Goal: Transaction & Acquisition: Obtain resource

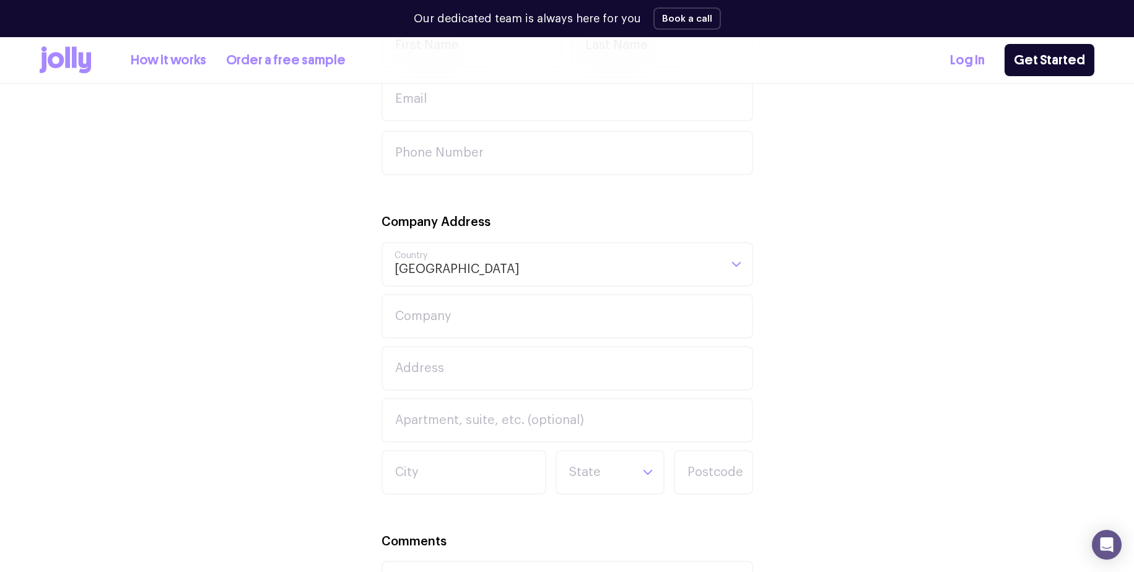
scroll to position [296, 0]
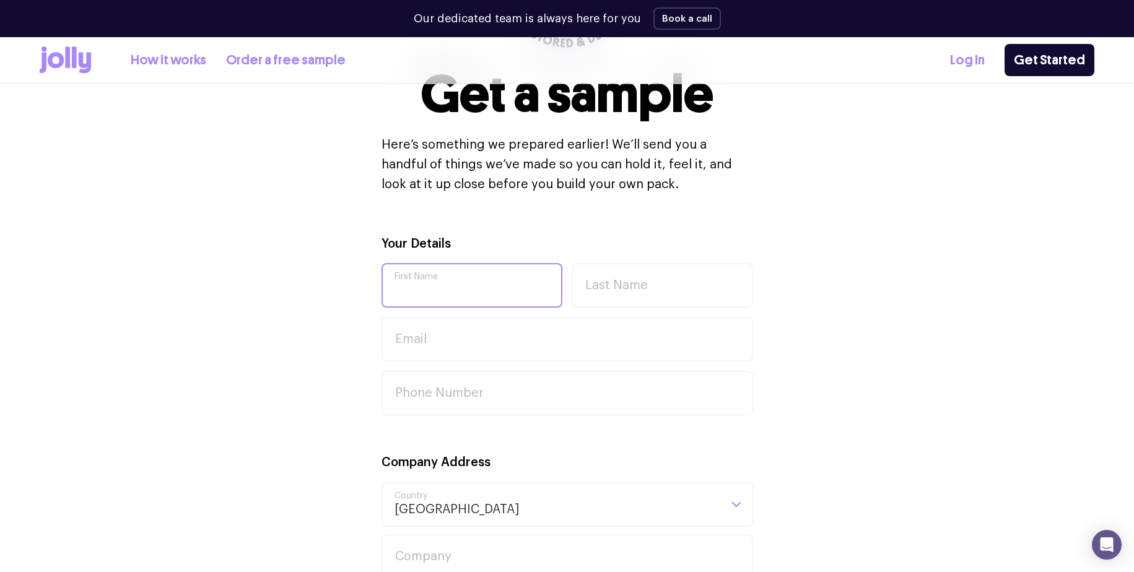
click at [470, 296] on input "First Name" at bounding box center [471, 285] width 181 height 45
type input "Nina"
type input "Fomin"
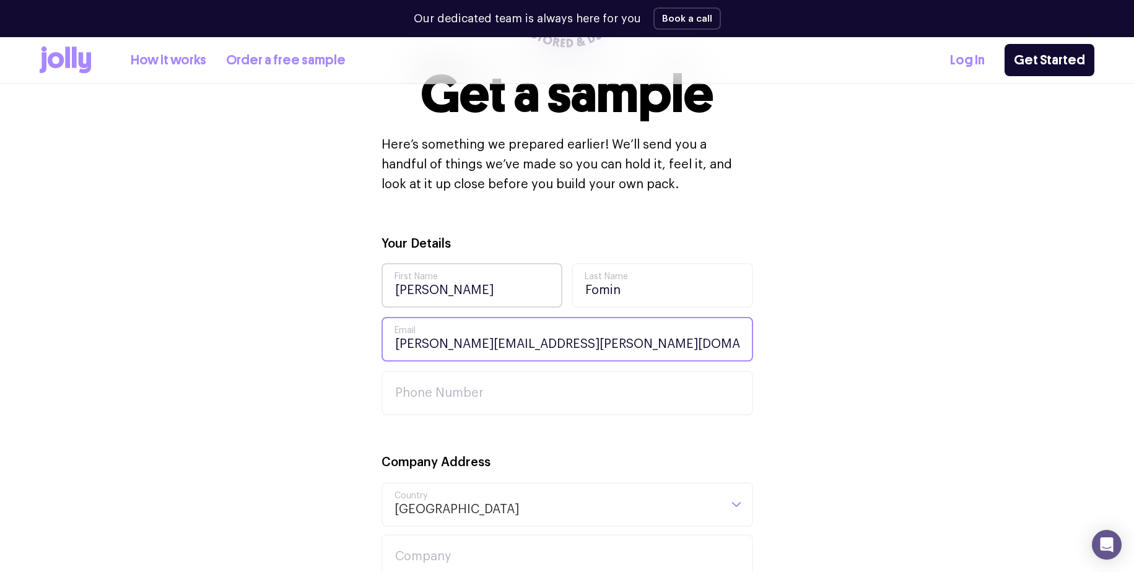
type input "[PERSON_NAME][EMAIL_ADDRESS][PERSON_NAME][DOMAIN_NAME]"
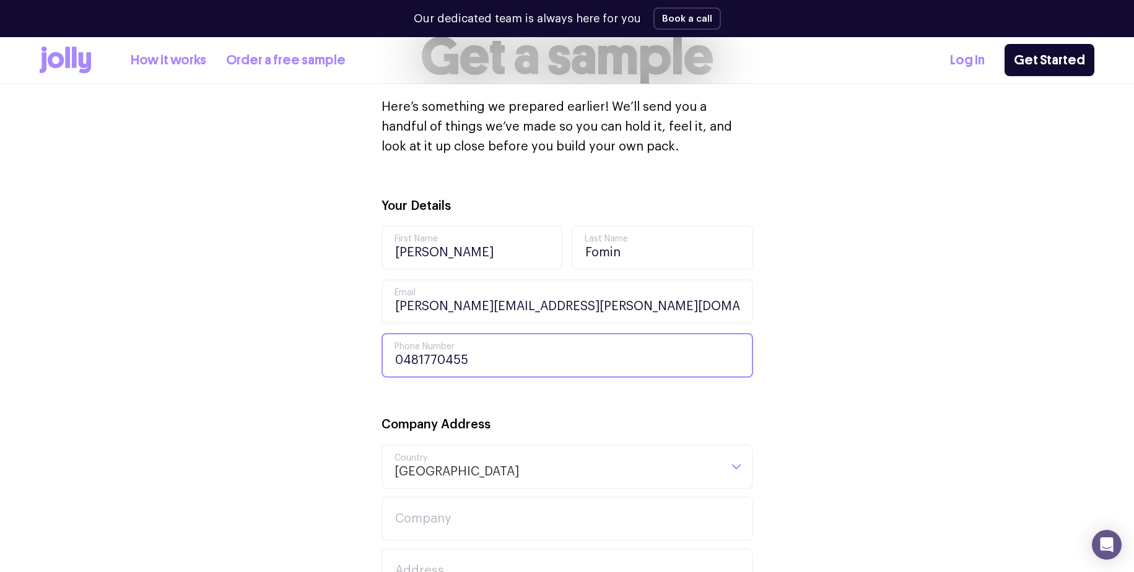
scroll to position [412, 0]
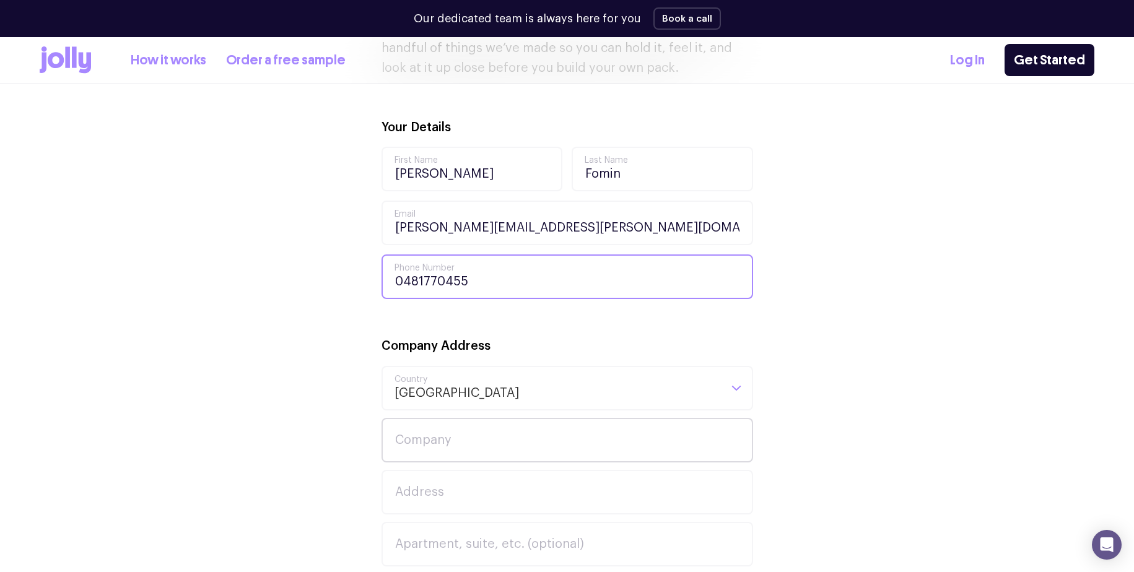
type input "0481770455"
click at [482, 442] on input "Company" at bounding box center [567, 440] width 372 height 45
type input "Armis"
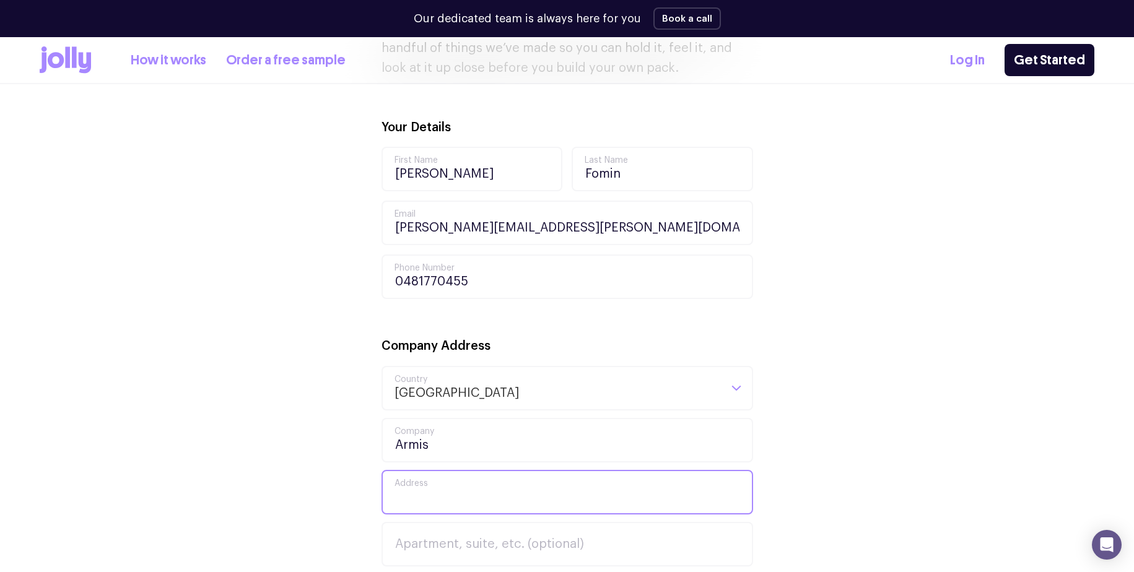
click at [490, 489] on input "Address" at bounding box center [567, 492] width 372 height 45
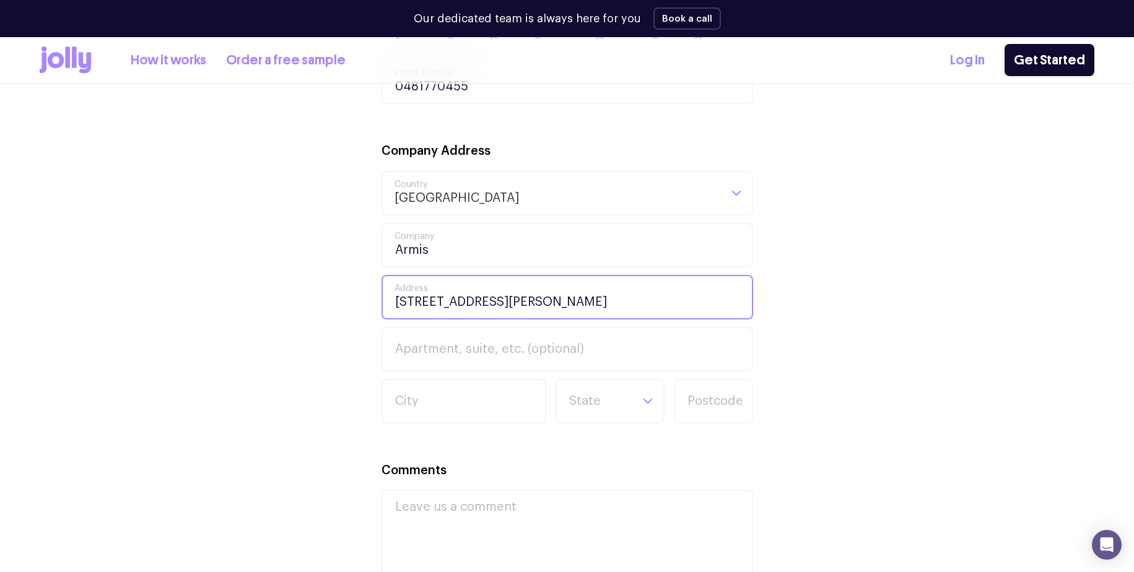
scroll to position [801, 0]
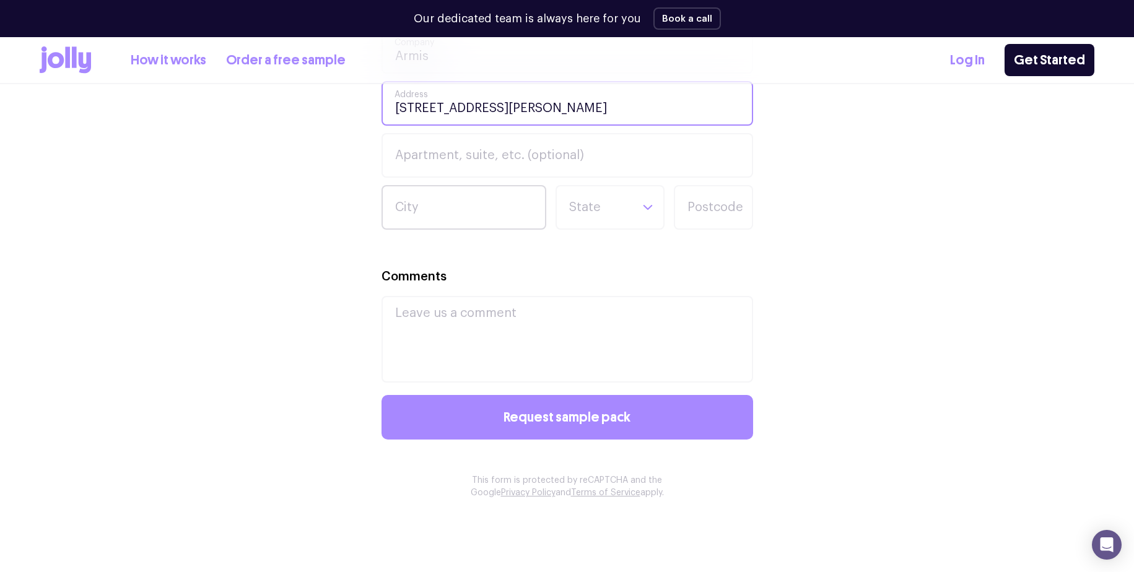
type input "2/29 Bruce Street"
click at [426, 194] on input "City" at bounding box center [463, 207] width 165 height 45
type input "Bell Park"
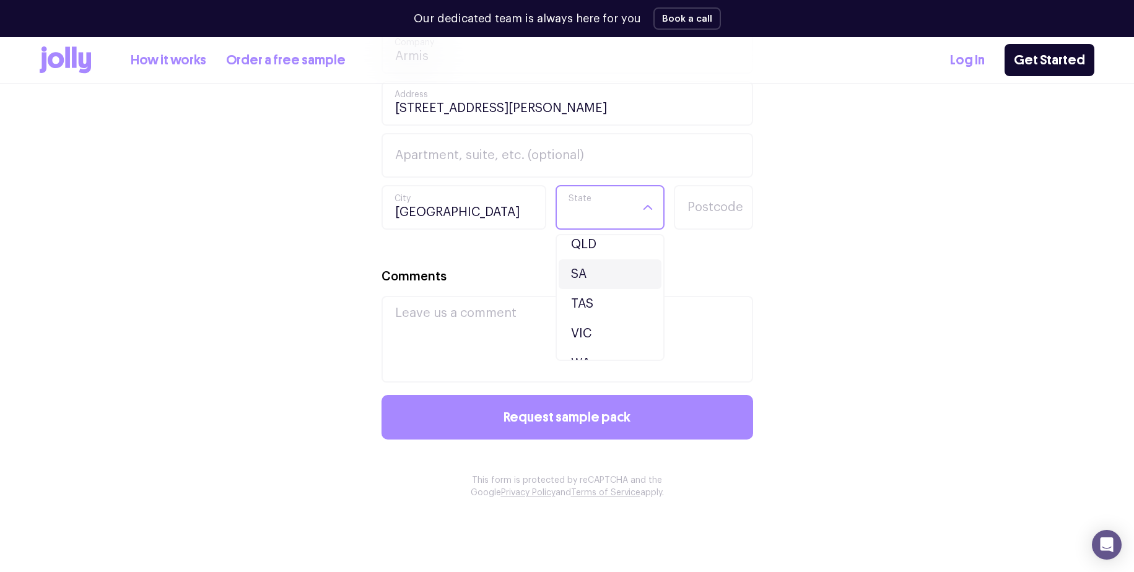
scroll to position [109, 0]
click at [591, 313] on li "VIC" at bounding box center [610, 322] width 103 height 30
click at [710, 207] on input "Postcode" at bounding box center [713, 207] width 79 height 45
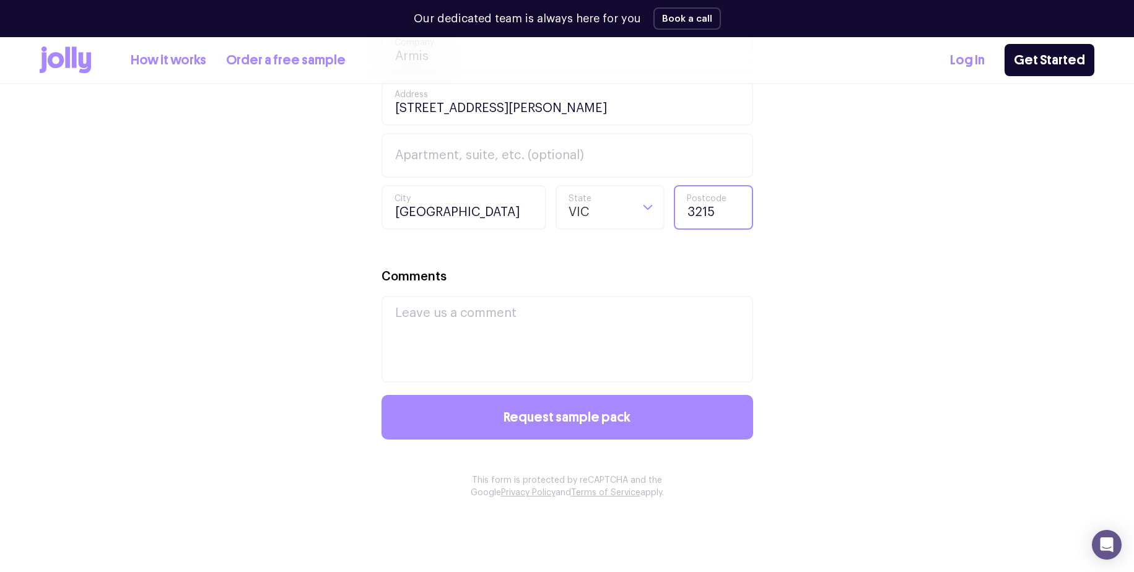
type input "3215"
drag, startPoint x: 814, startPoint y: 349, endPoint x: 626, endPoint y: 345, distance: 188.3
click at [814, 349] on div "Your Details Nina First Name Fomin Last Name nina.fomin@armis.com Email 0481770…" at bounding box center [567, 134] width 1055 height 810
click at [620, 347] on textarea "Comments" at bounding box center [567, 339] width 372 height 87
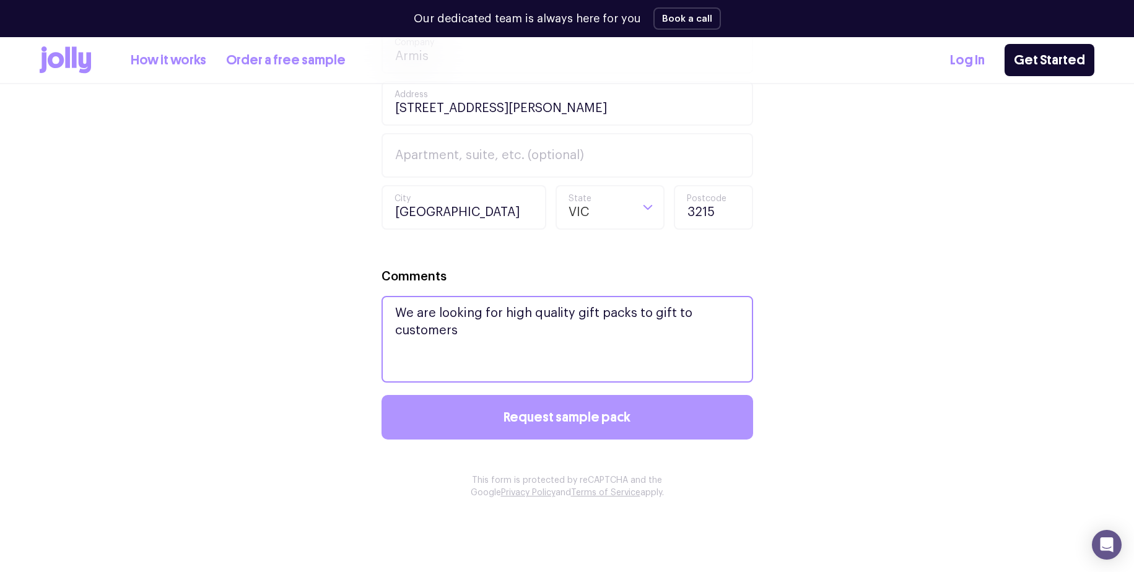
type textarea "We are looking for high quality gift packs to gift to customers"
click at [578, 419] on span "Request sample pack" at bounding box center [566, 418] width 127 height 14
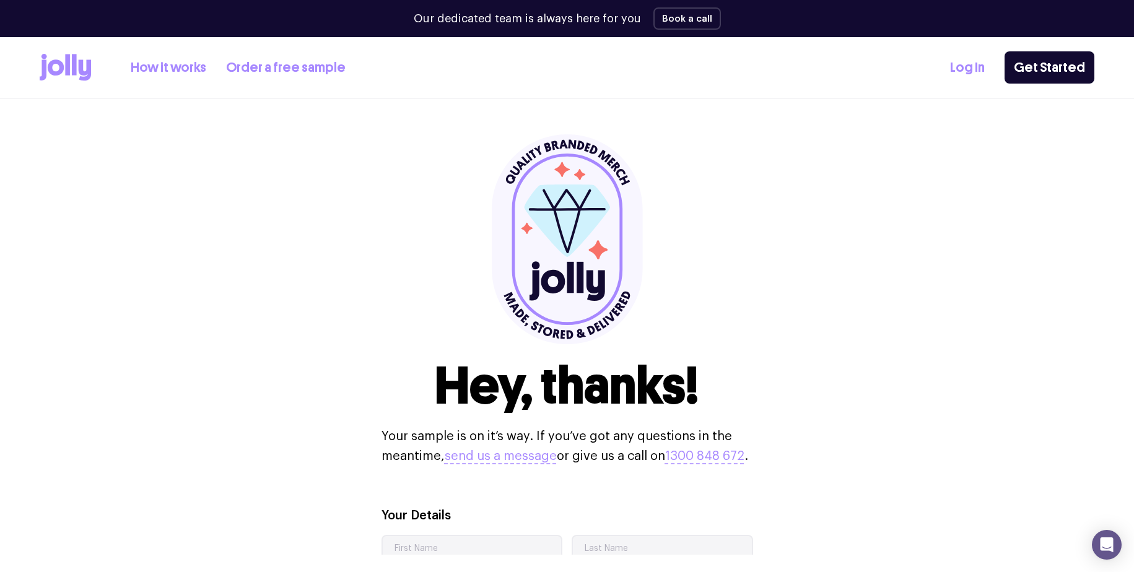
scroll to position [0, 0]
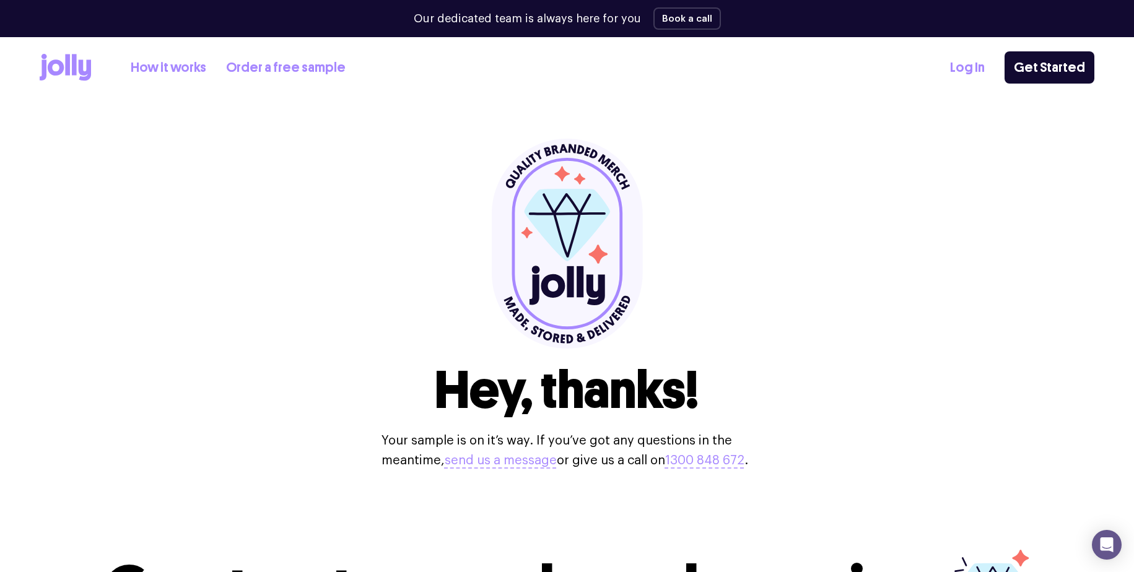
click at [269, 191] on div "Hey, thanks! Your sample is on it’s way. If you’ve got any questions in the mea…" at bounding box center [567, 304] width 1055 height 411
click at [195, 69] on link "How it works" at bounding box center [169, 68] width 76 height 20
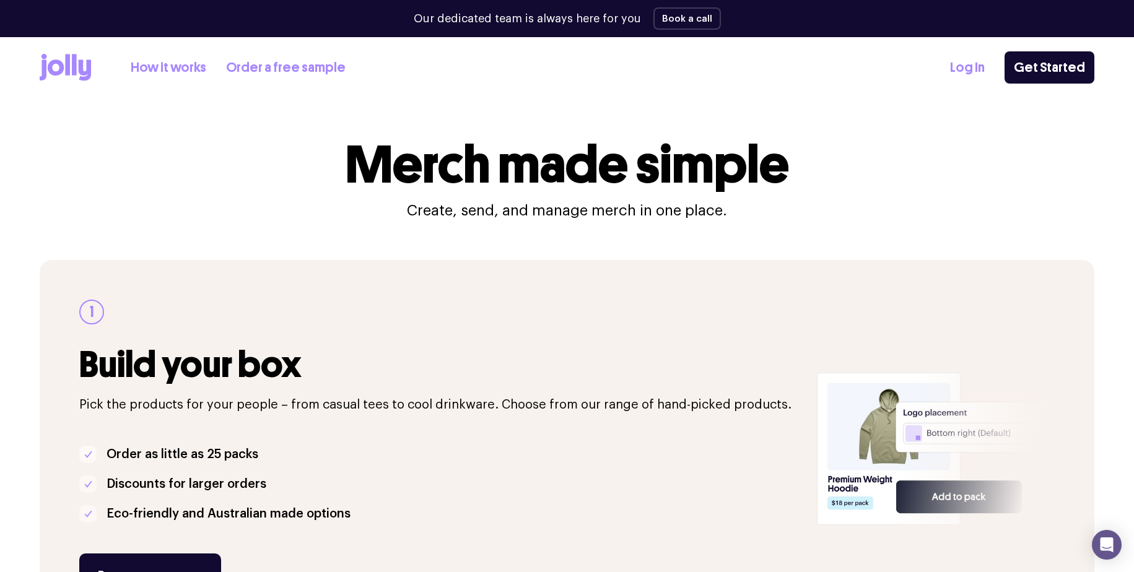
click at [253, 181] on div "Merch made simple Create, send, and manage merch in one place." at bounding box center [567, 180] width 1055 height 82
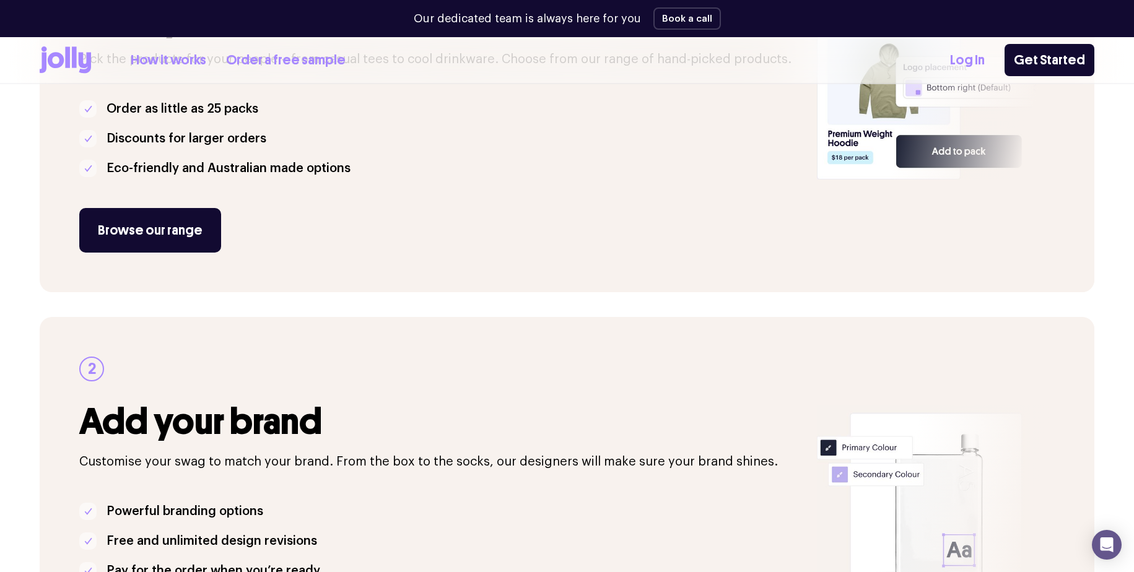
scroll to position [429, 0]
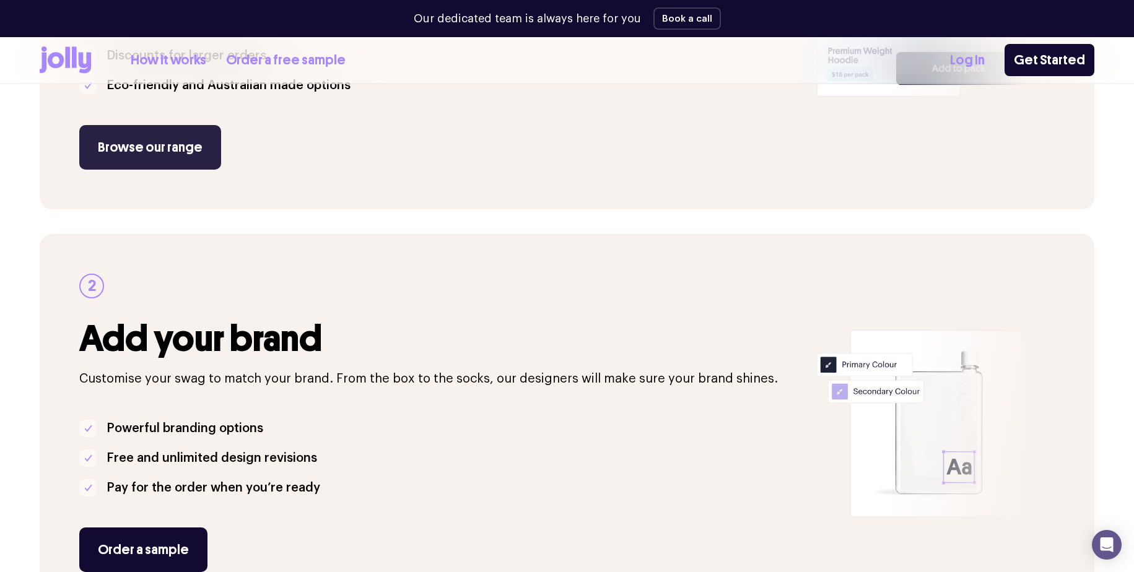
click at [160, 138] on link "Browse our range" at bounding box center [150, 147] width 142 height 45
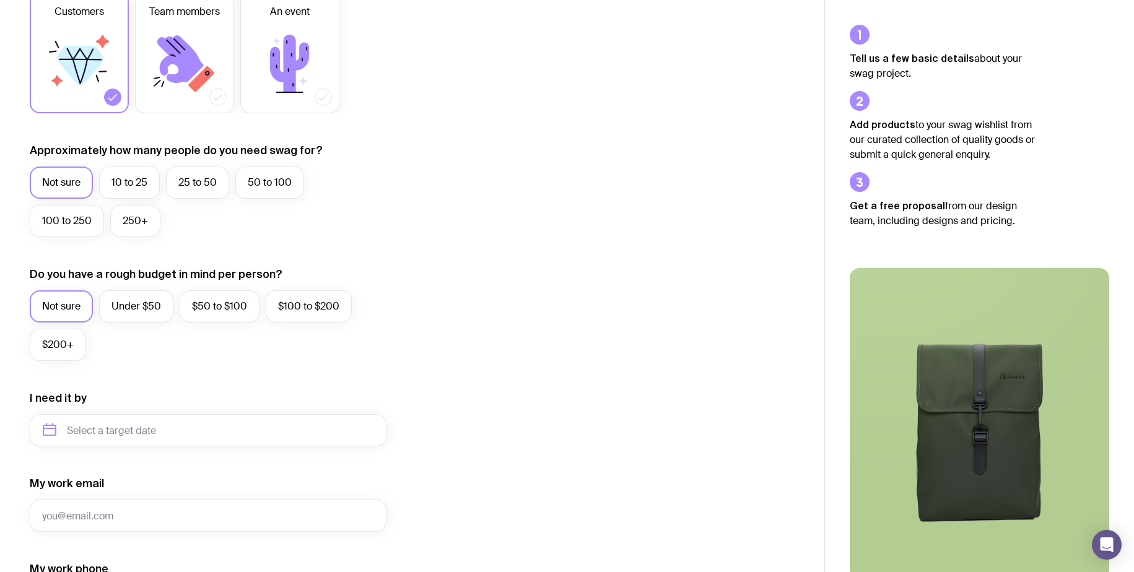
scroll to position [226, 0]
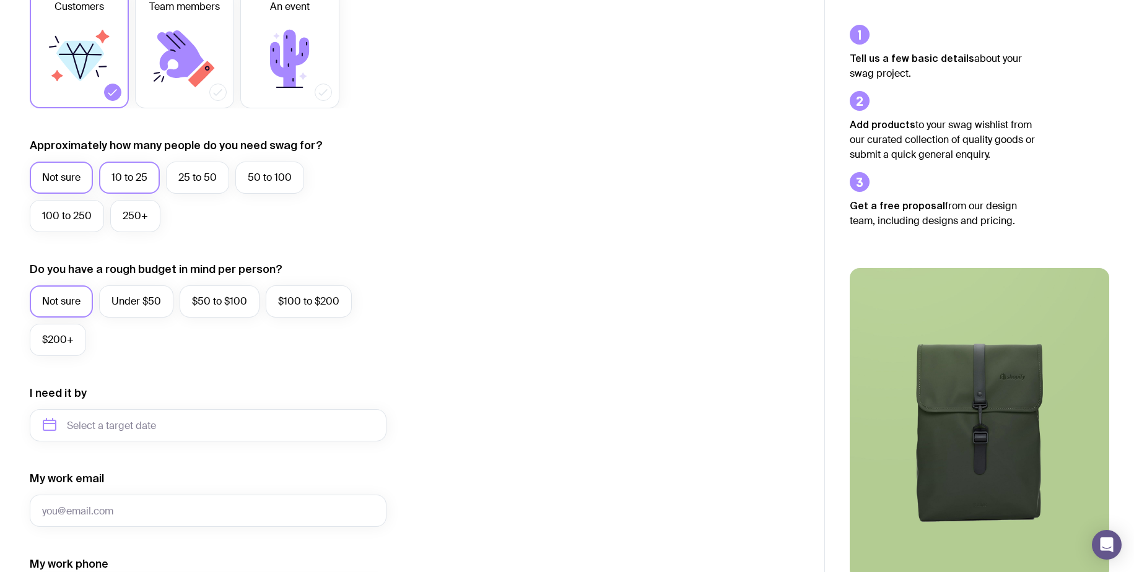
click at [124, 183] on label "10 to 25" at bounding box center [129, 178] width 61 height 32
click at [0, 0] on input "10 to 25" at bounding box center [0, 0] width 0 height 0
click at [453, 221] on div "I want swag for Customers Team members An event Approximately how many people d…" at bounding box center [412, 367] width 765 height 809
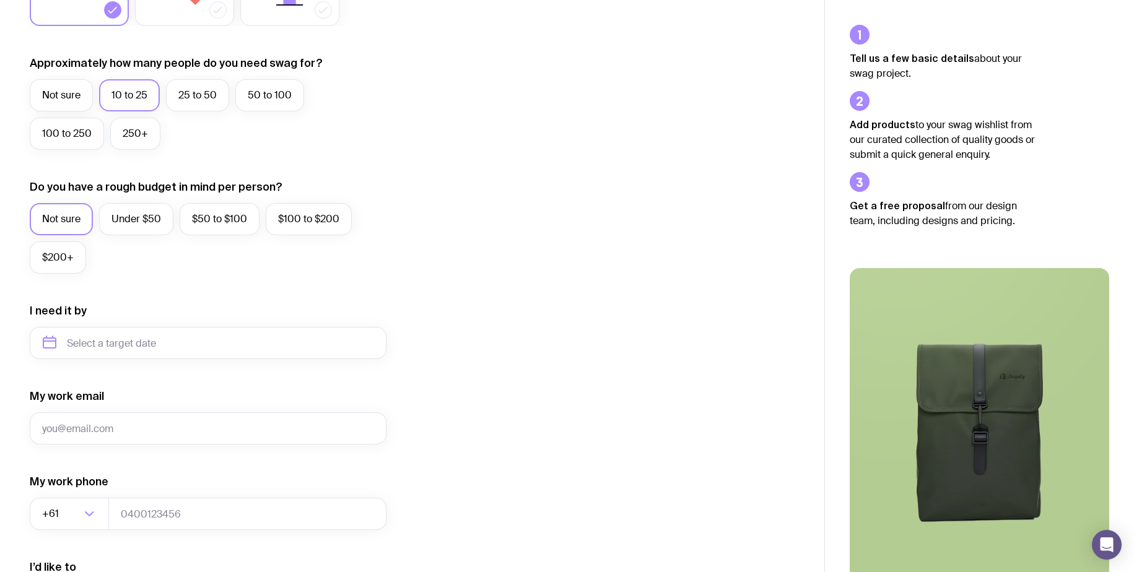
scroll to position [315, 0]
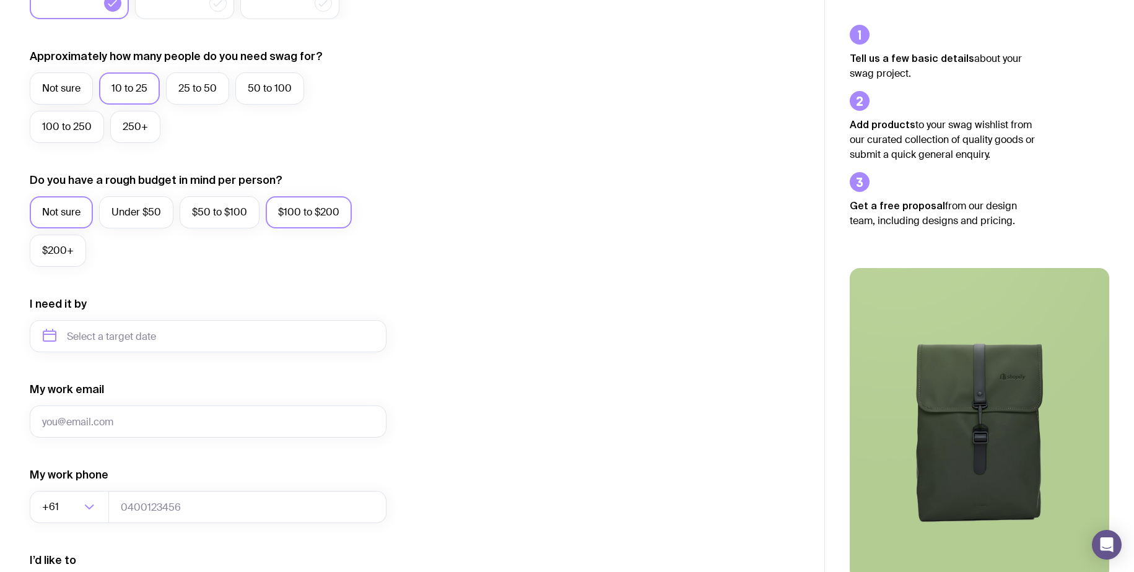
click at [286, 219] on label "$100 to $200" at bounding box center [309, 212] width 86 height 32
click at [0, 0] on input "$100 to $200" at bounding box center [0, 0] width 0 height 0
click at [431, 230] on div "I want swag for Customers Team members An event Approximately how many people d…" at bounding box center [412, 278] width 765 height 809
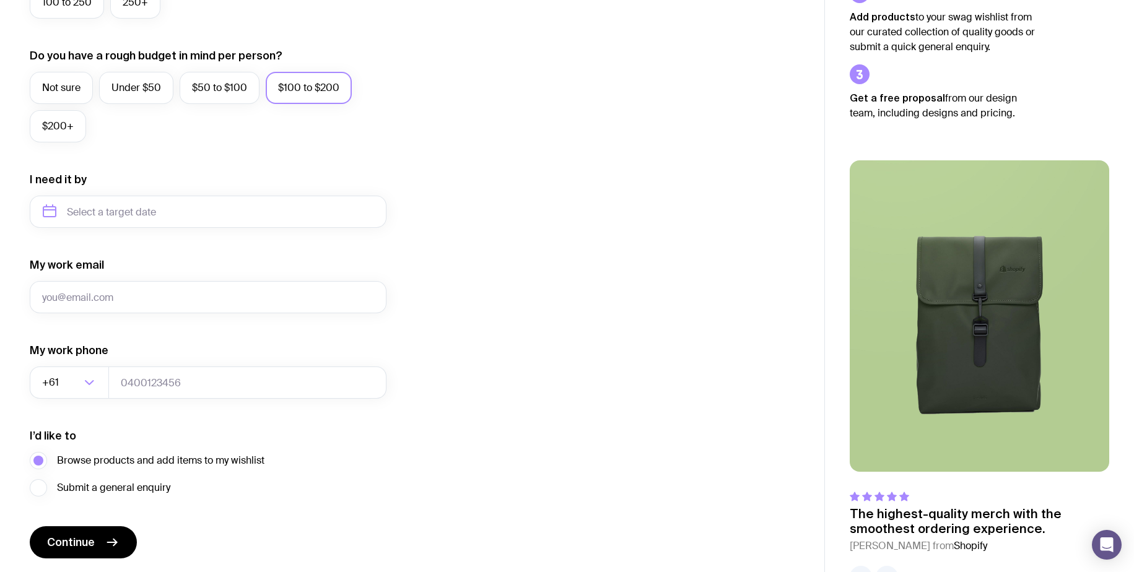
scroll to position [481, 0]
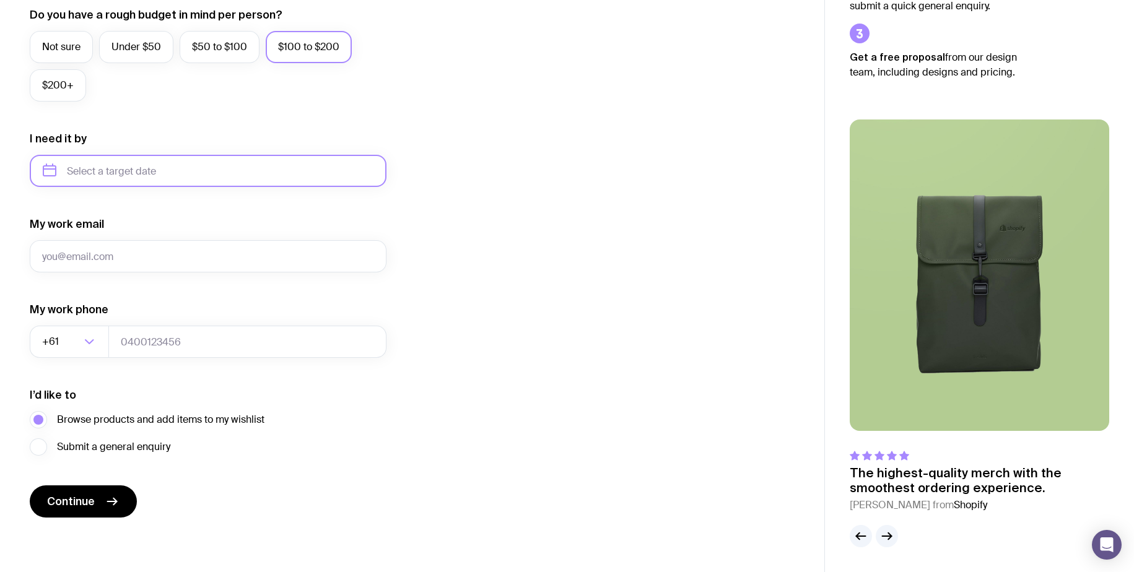
click at [133, 181] on input "text" at bounding box center [208, 171] width 357 height 32
click at [154, 324] on button "Dec" at bounding box center [159, 323] width 45 height 25
type input "[DATE]"
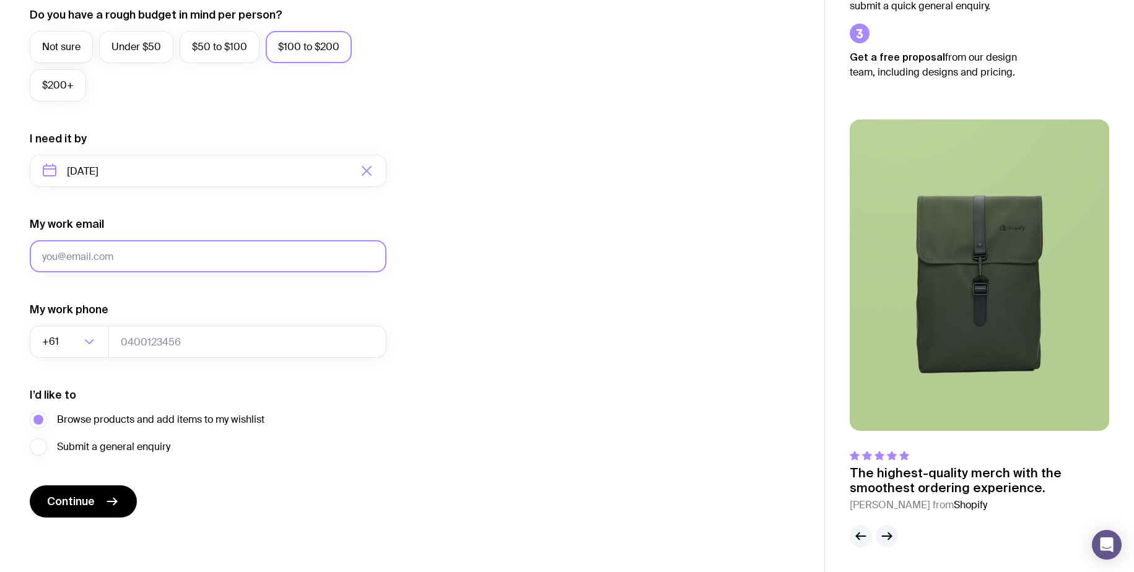
click at [110, 261] on input "My work email" at bounding box center [208, 256] width 357 height 32
type input "[PERSON_NAME][EMAIL_ADDRESS][PERSON_NAME][DOMAIN_NAME]"
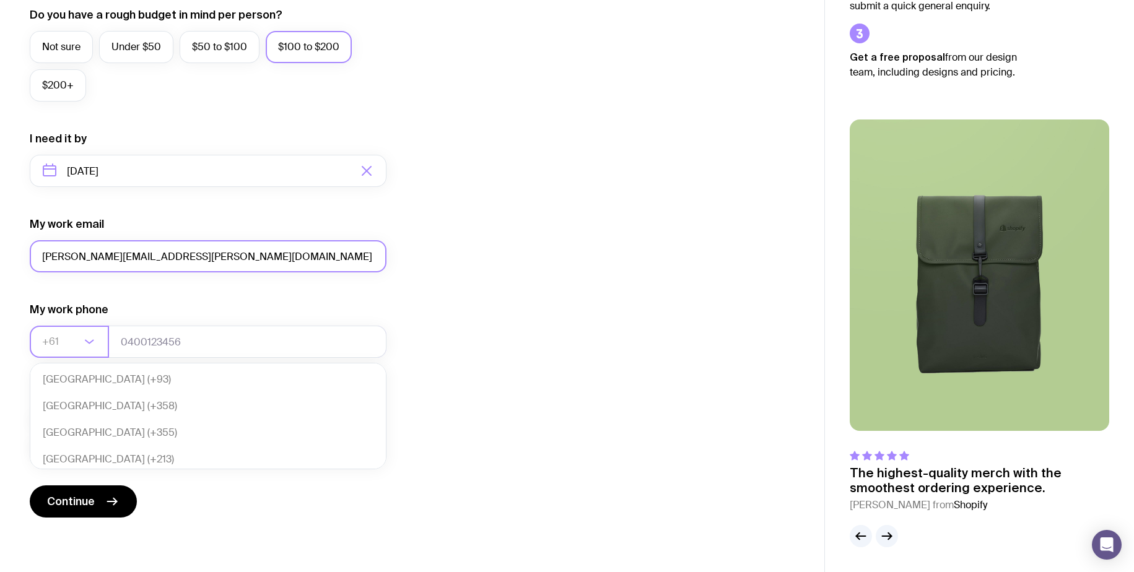
scroll to position [268, 0]
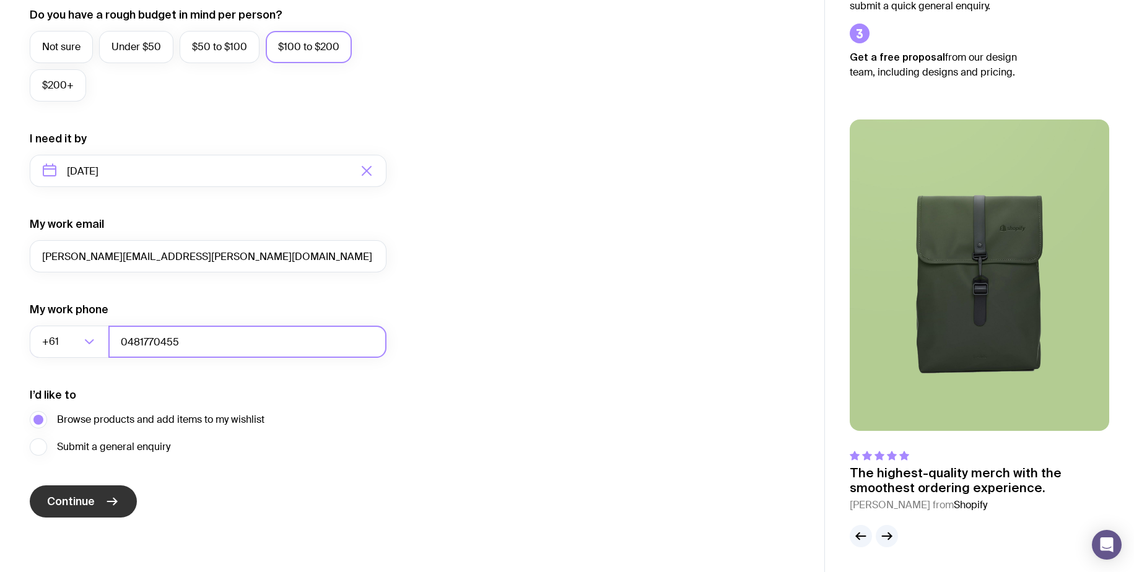
type input "0481770455"
click at [98, 511] on button "Continue" at bounding box center [83, 502] width 107 height 32
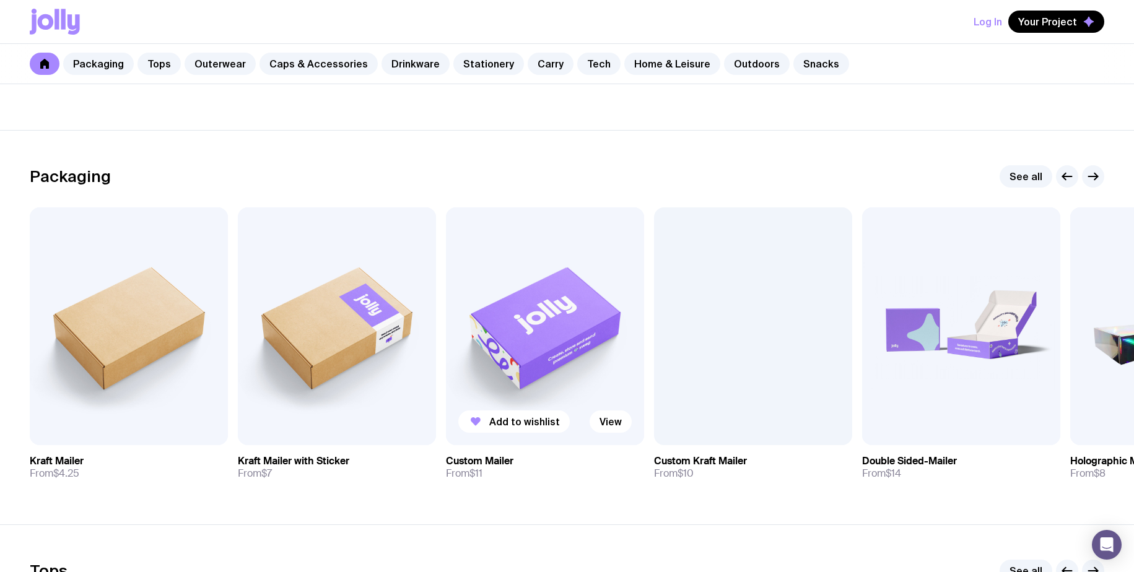
scroll to position [151, 0]
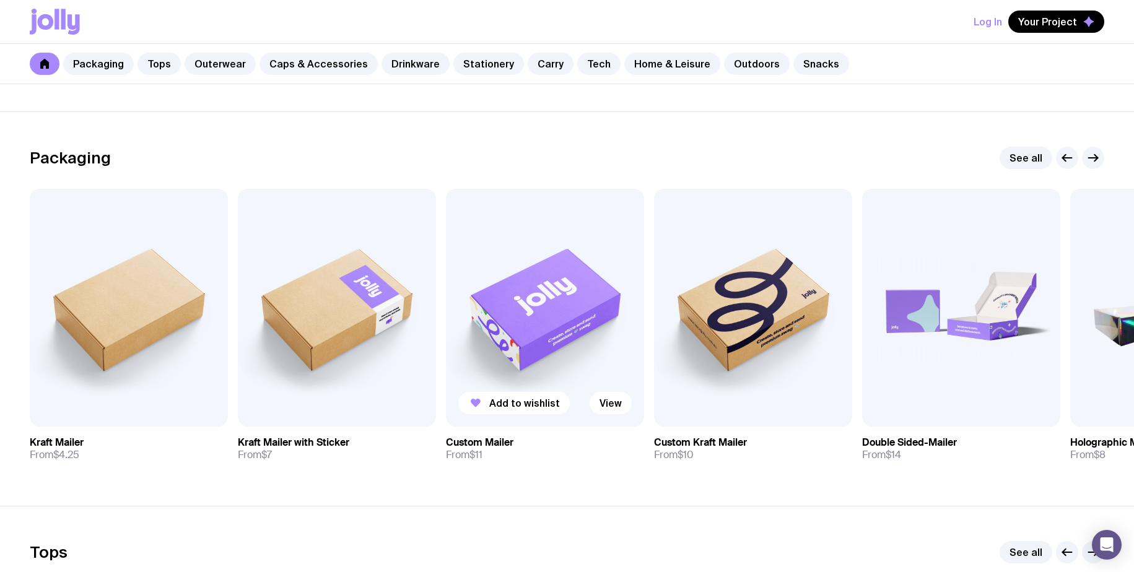
click at [579, 324] on img at bounding box center [545, 308] width 198 height 238
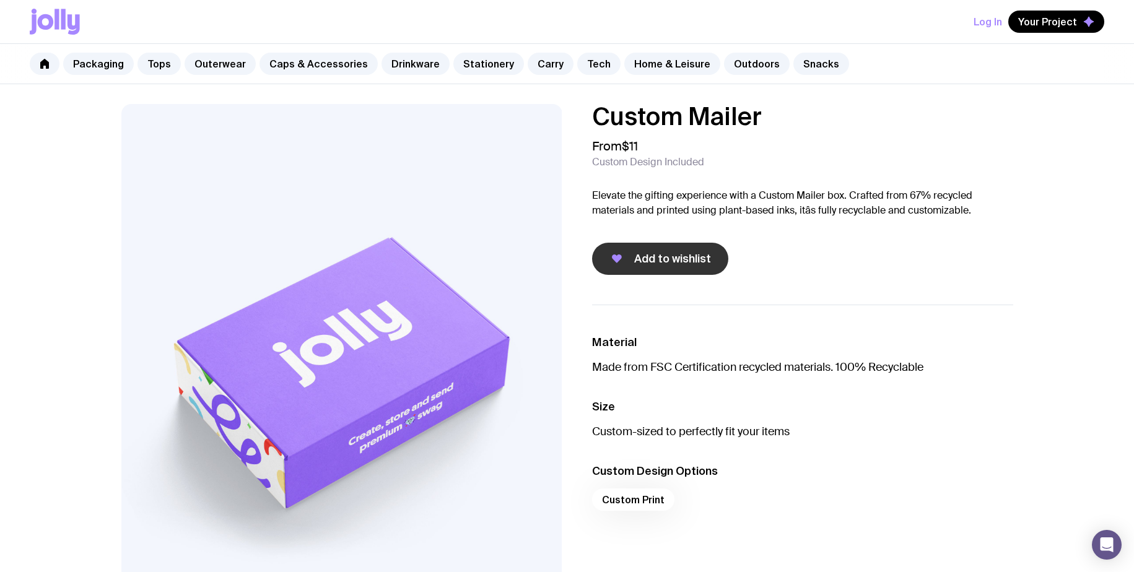
click at [633, 264] on button "Add to wishlist" at bounding box center [660, 259] width 136 height 32
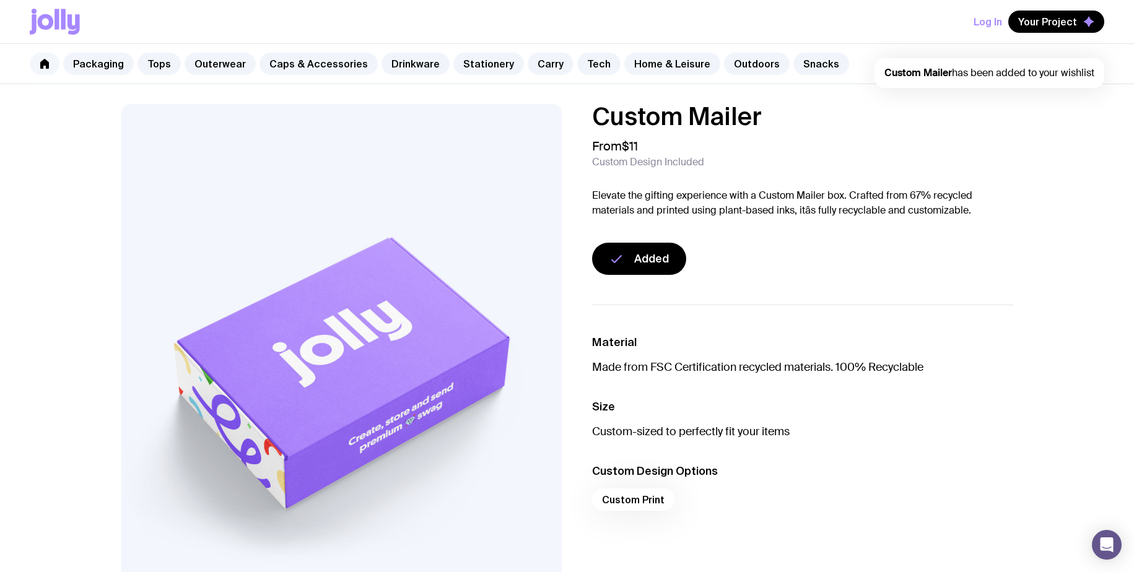
click at [45, 68] on icon at bounding box center [45, 64] width 10 height 10
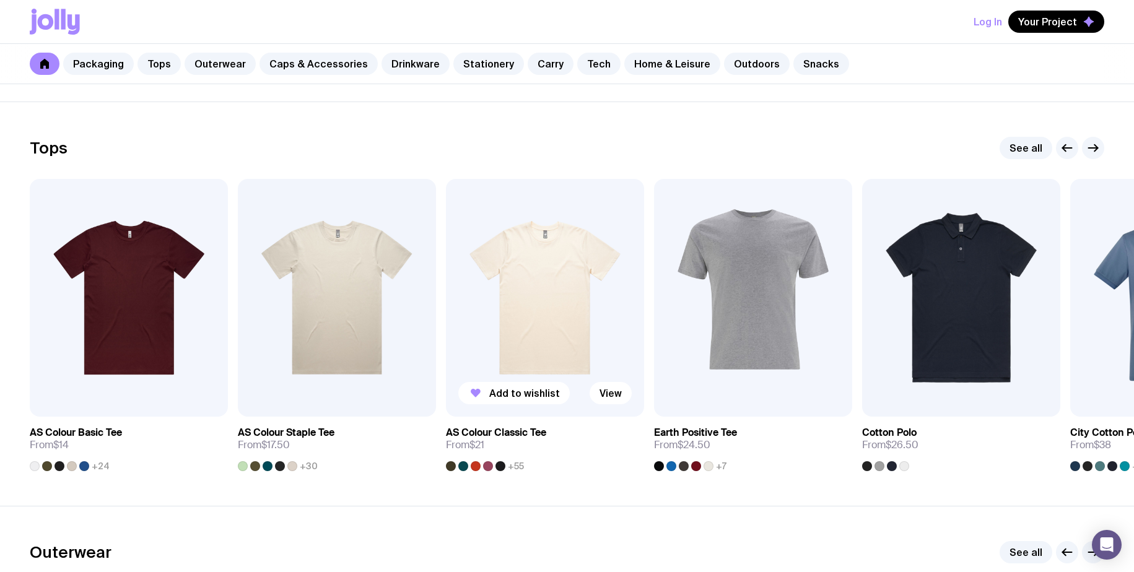
scroll to position [616, 0]
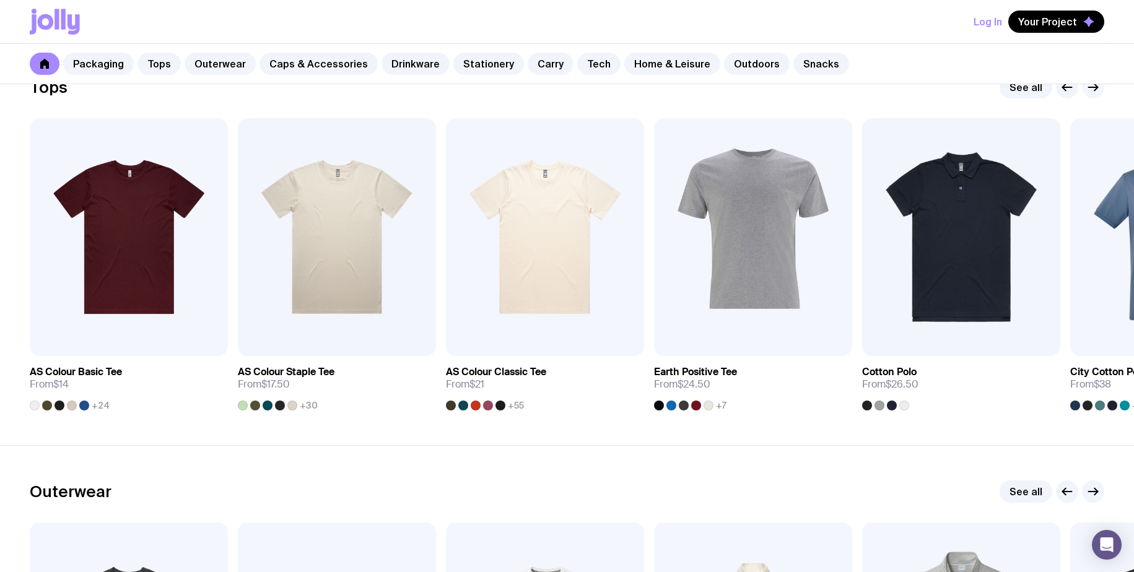
click at [1091, 94] on icon "button" at bounding box center [1093, 87] width 15 height 15
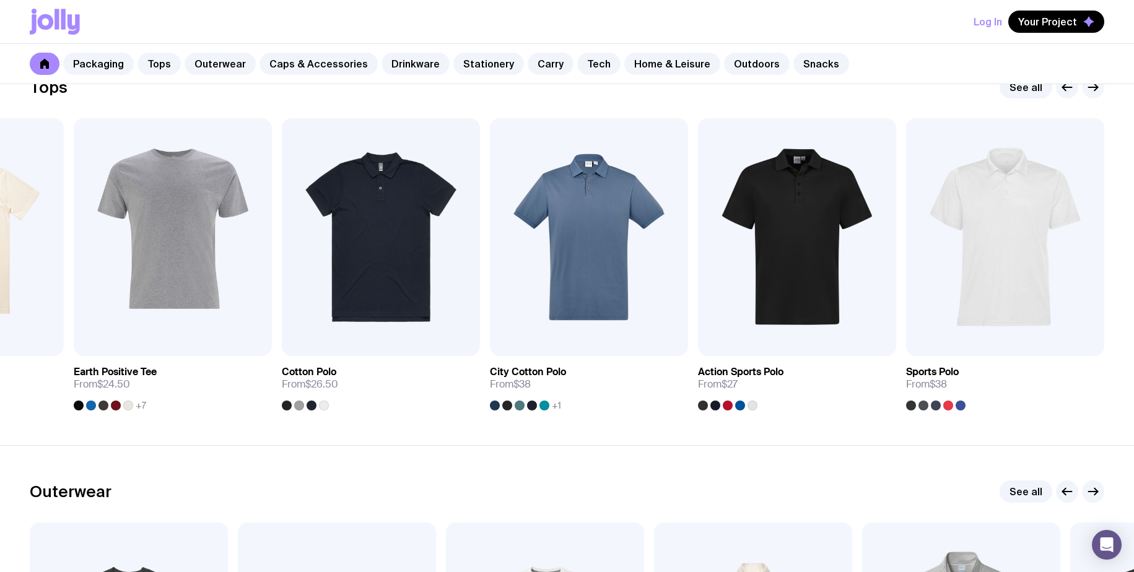
click at [1091, 94] on icon "button" at bounding box center [1093, 87] width 15 height 15
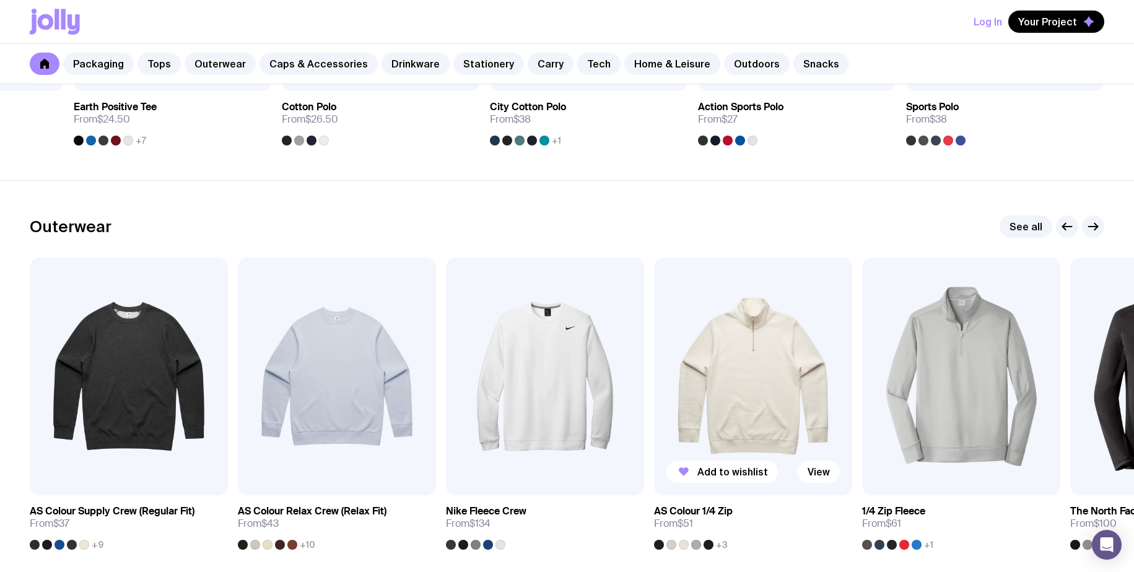
scroll to position [930, 0]
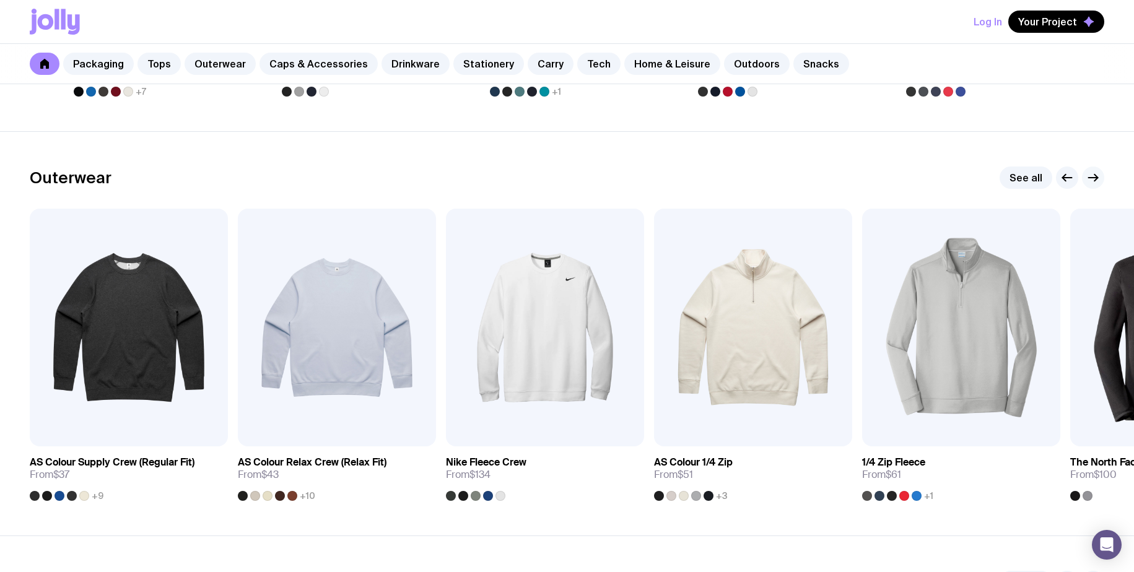
click at [1087, 181] on icon "button" at bounding box center [1093, 177] width 15 height 15
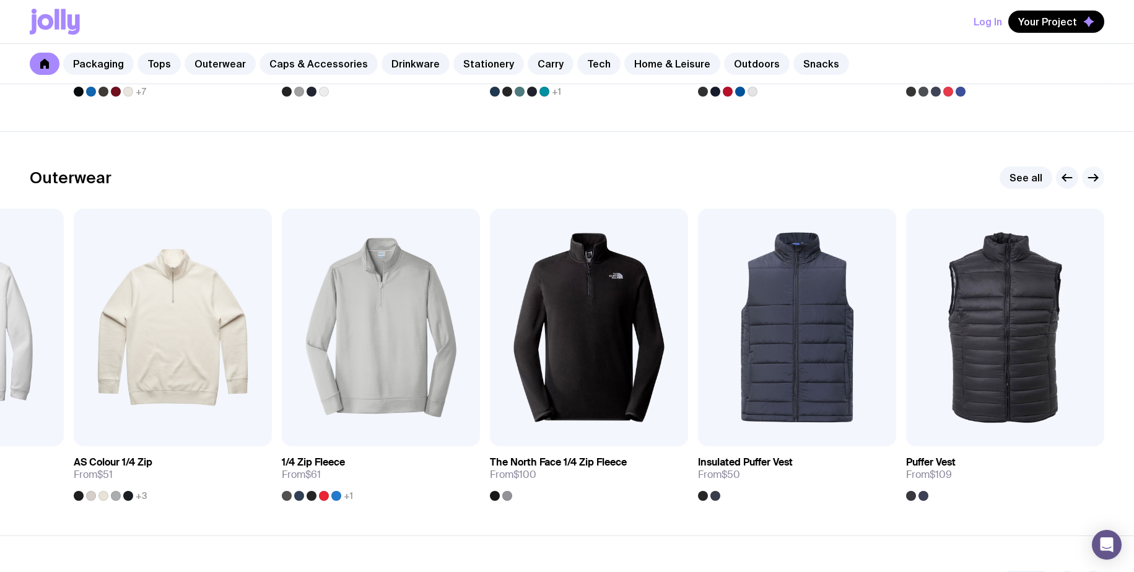
click at [1087, 181] on icon "button" at bounding box center [1093, 177] width 15 height 15
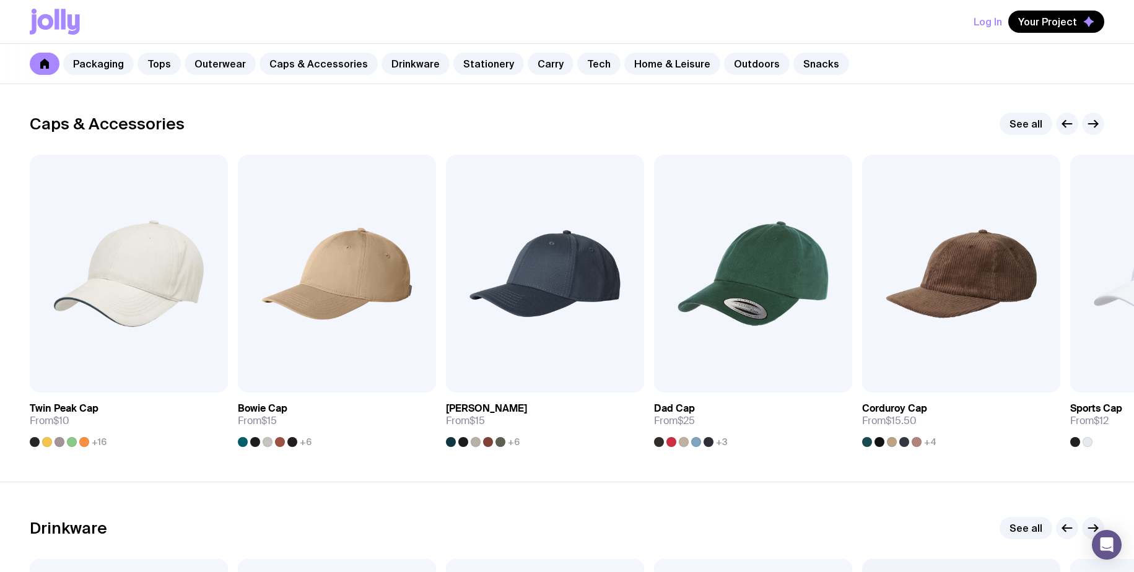
scroll to position [1390, 0]
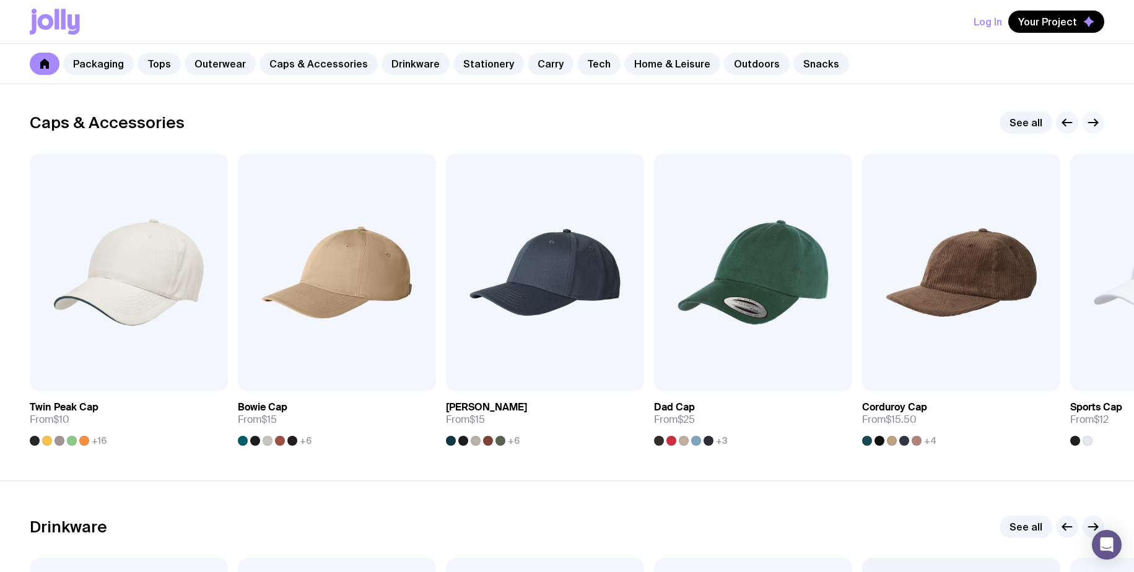
click at [1089, 123] on icon "button" at bounding box center [1093, 123] width 9 height 0
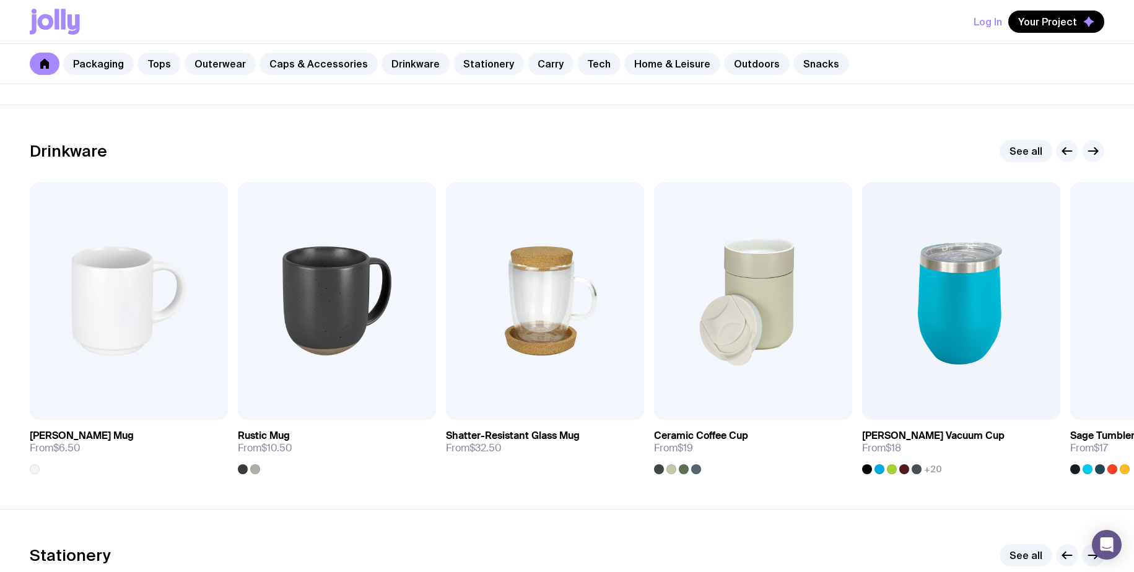
scroll to position [1767, 0]
click at [1096, 153] on icon "button" at bounding box center [1093, 149] width 15 height 15
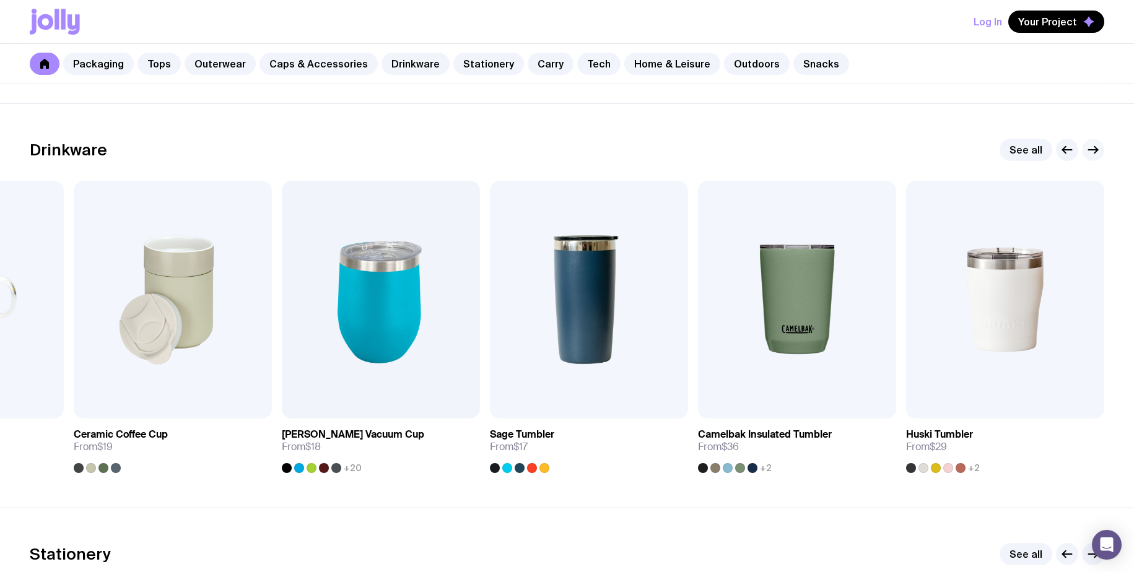
click at [1096, 153] on icon "button" at bounding box center [1093, 149] width 15 height 15
click at [763, 470] on span "+2" at bounding box center [766, 468] width 12 height 10
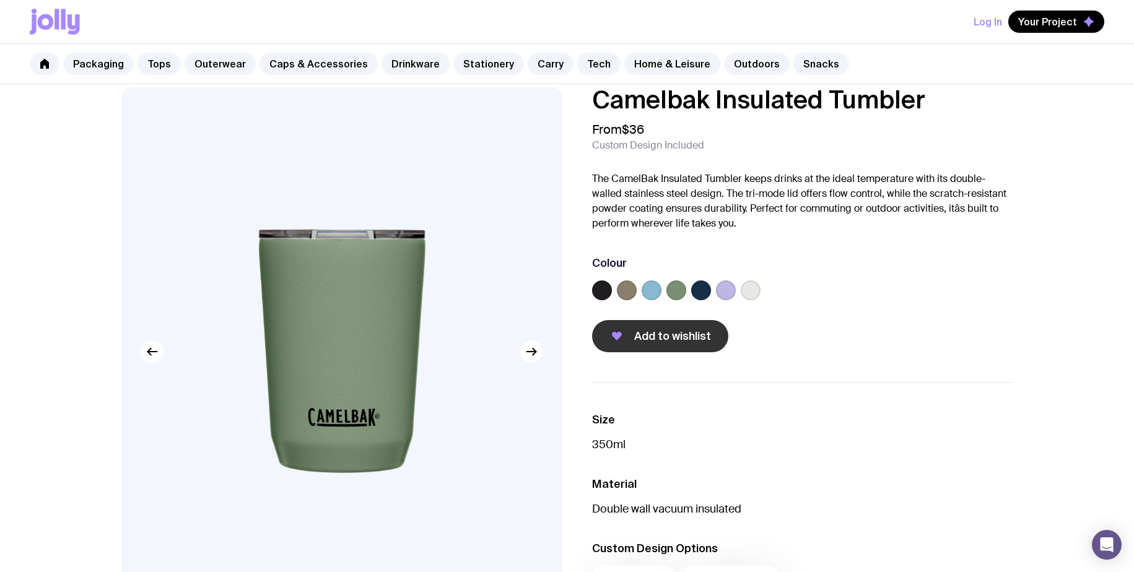
scroll to position [24, 0]
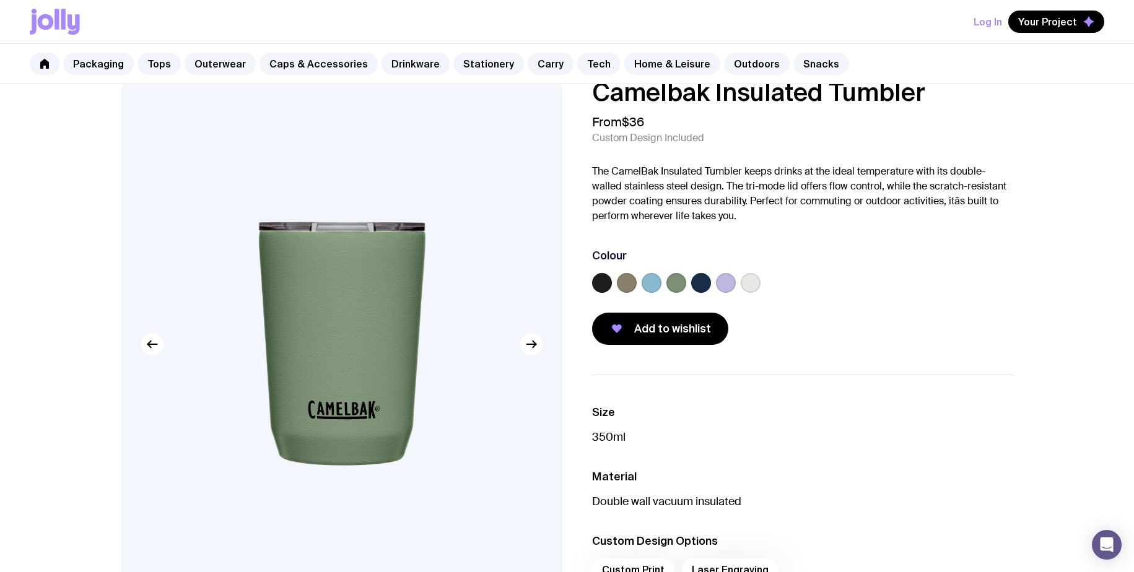
click at [598, 284] on label at bounding box center [602, 283] width 20 height 20
click at [0, 0] on input "radio" at bounding box center [0, 0] width 0 height 0
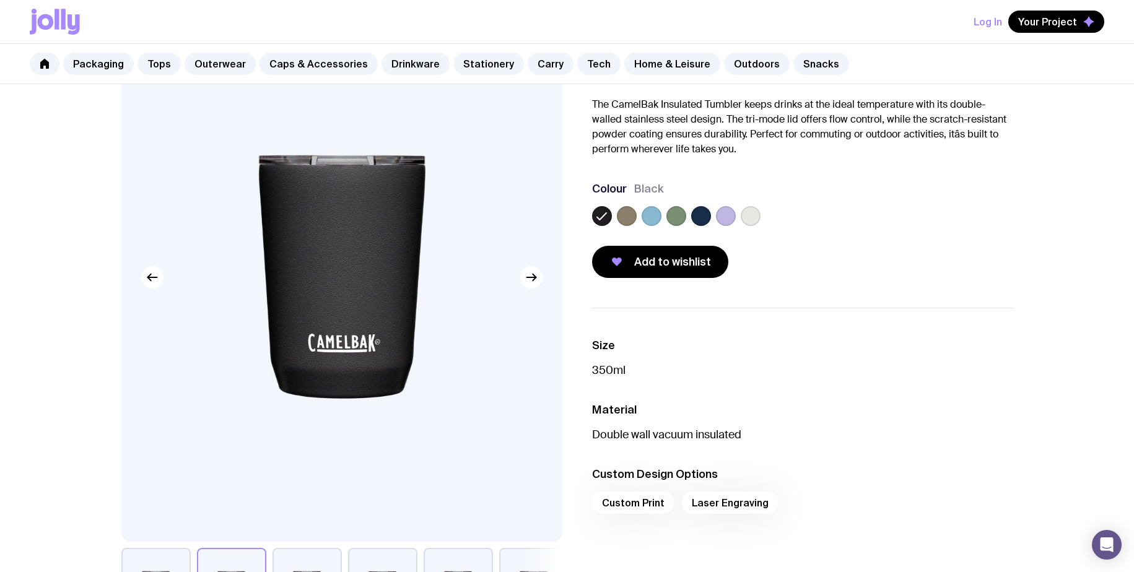
scroll to position [115, 0]
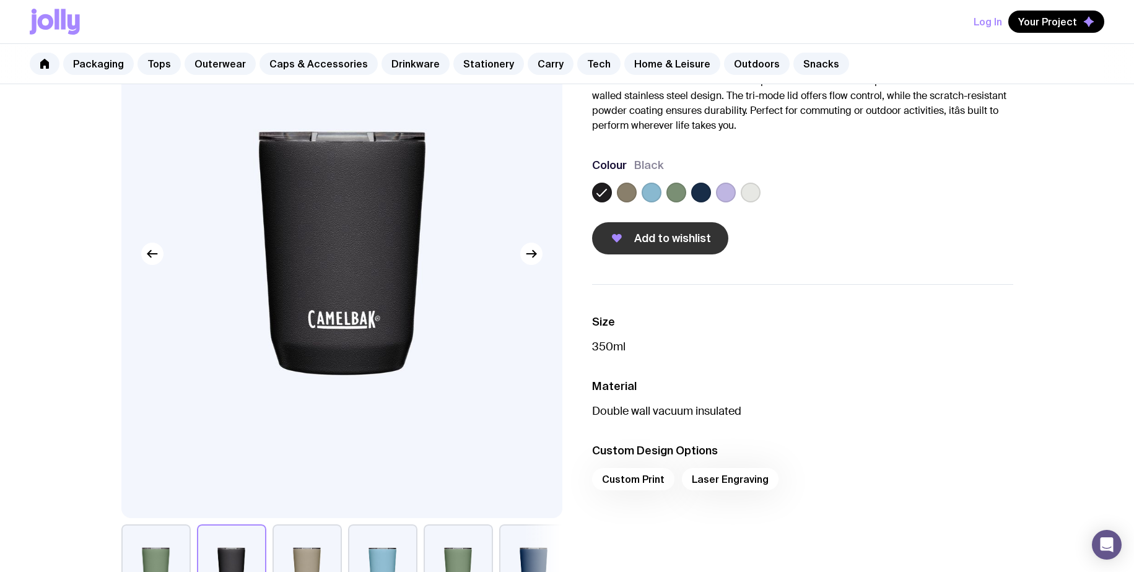
click at [679, 241] on span "Add to wishlist" at bounding box center [672, 238] width 77 height 15
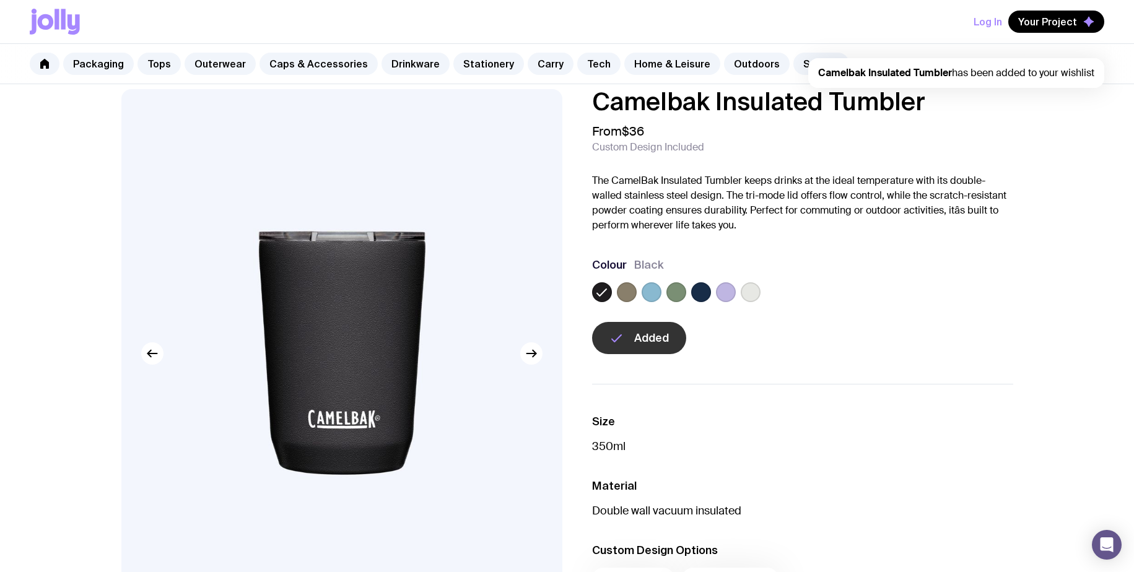
scroll to position [0, 0]
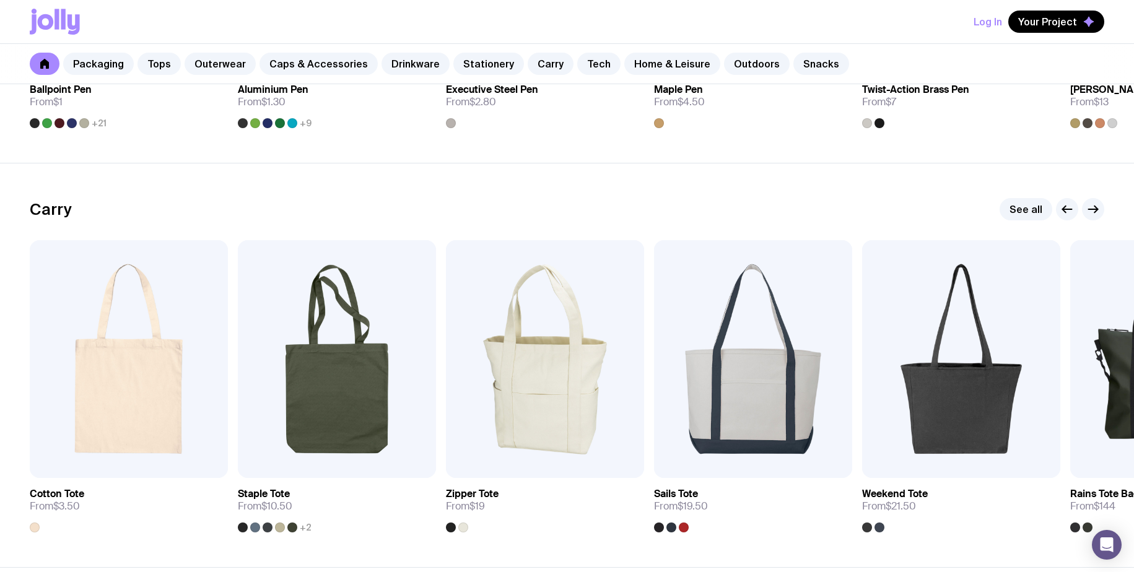
scroll to position [2539, 0]
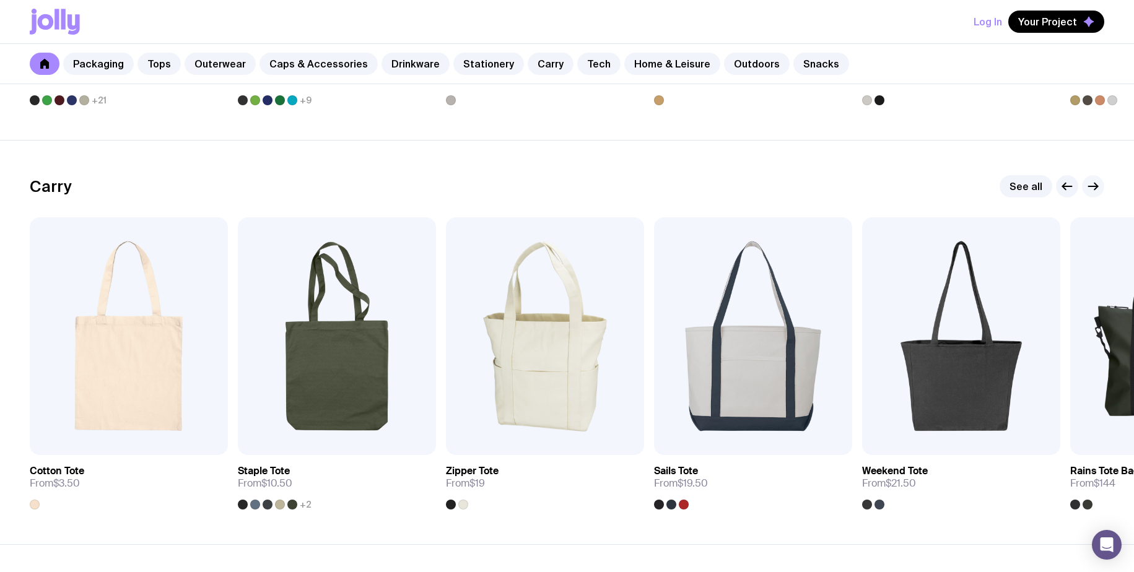
click at [1098, 185] on icon "button" at bounding box center [1093, 186] width 15 height 15
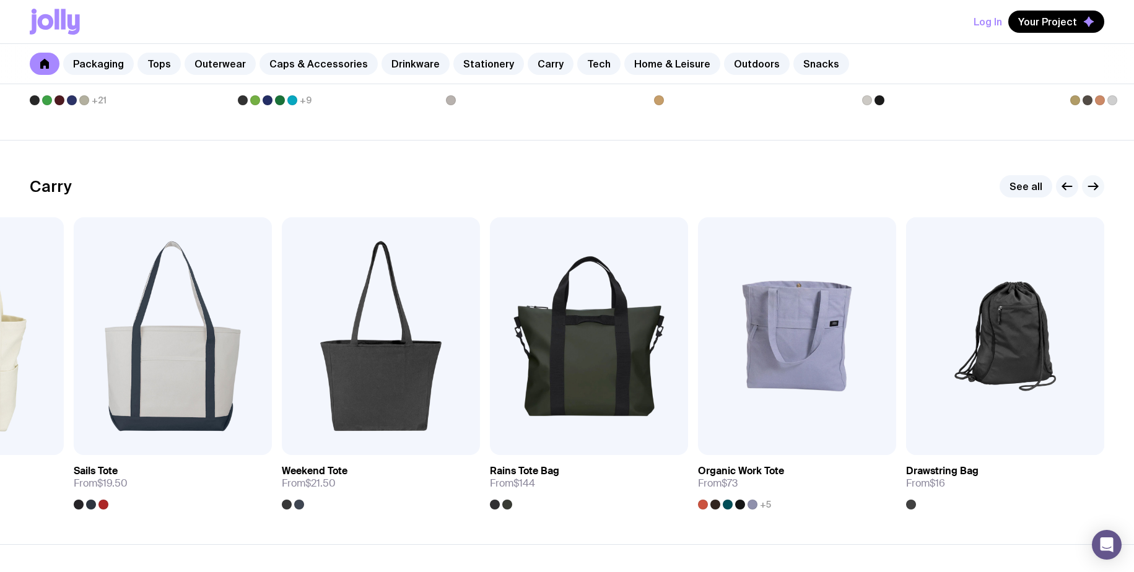
click at [1096, 185] on icon "button" at bounding box center [1095, 186] width 3 height 7
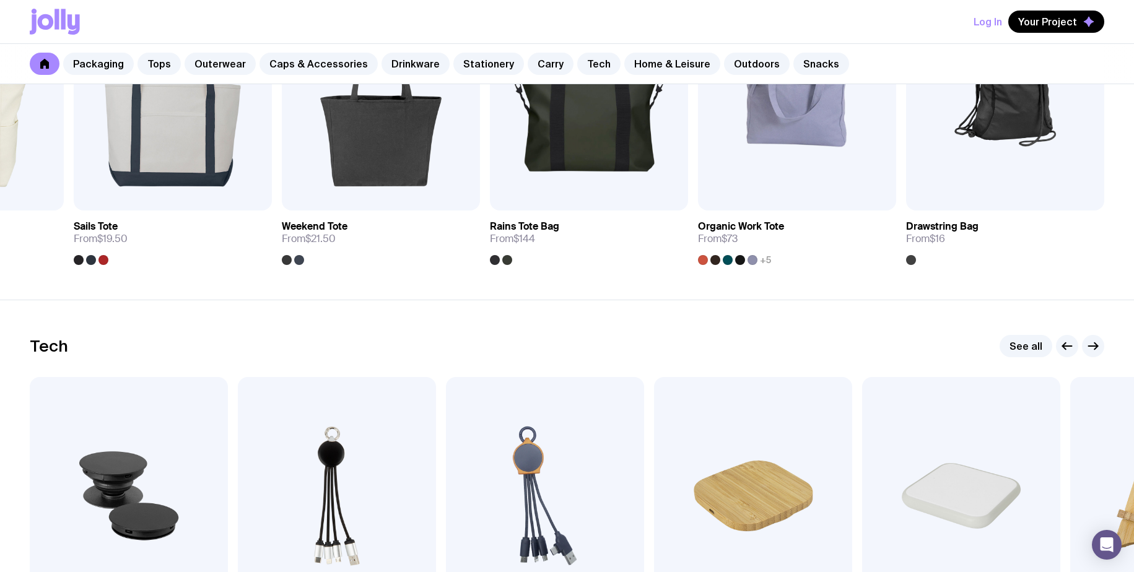
scroll to position [3027, 0]
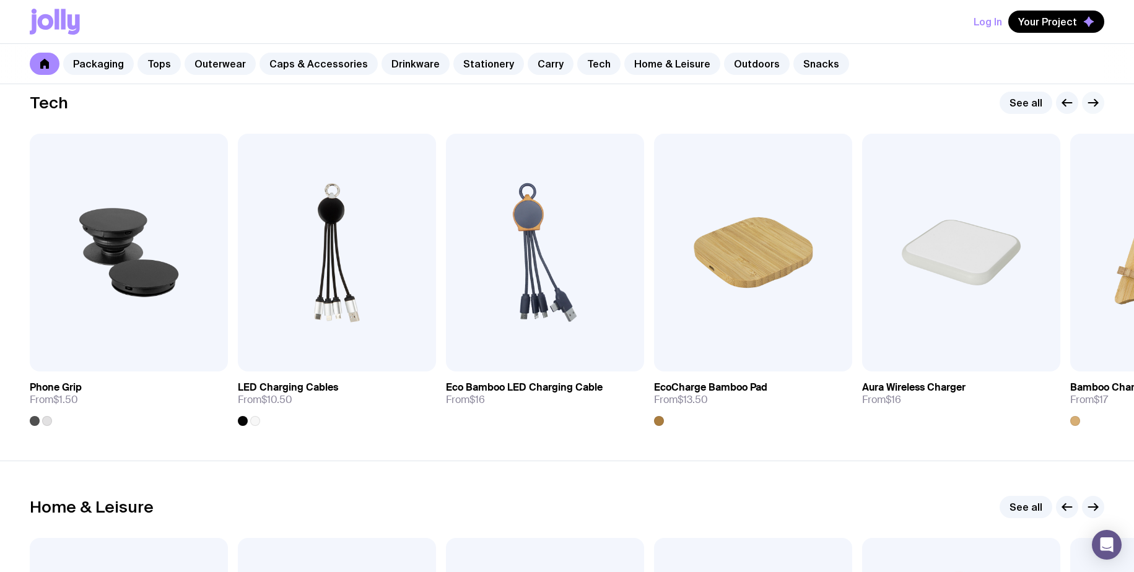
click at [1093, 110] on icon "button" at bounding box center [1093, 102] width 15 height 15
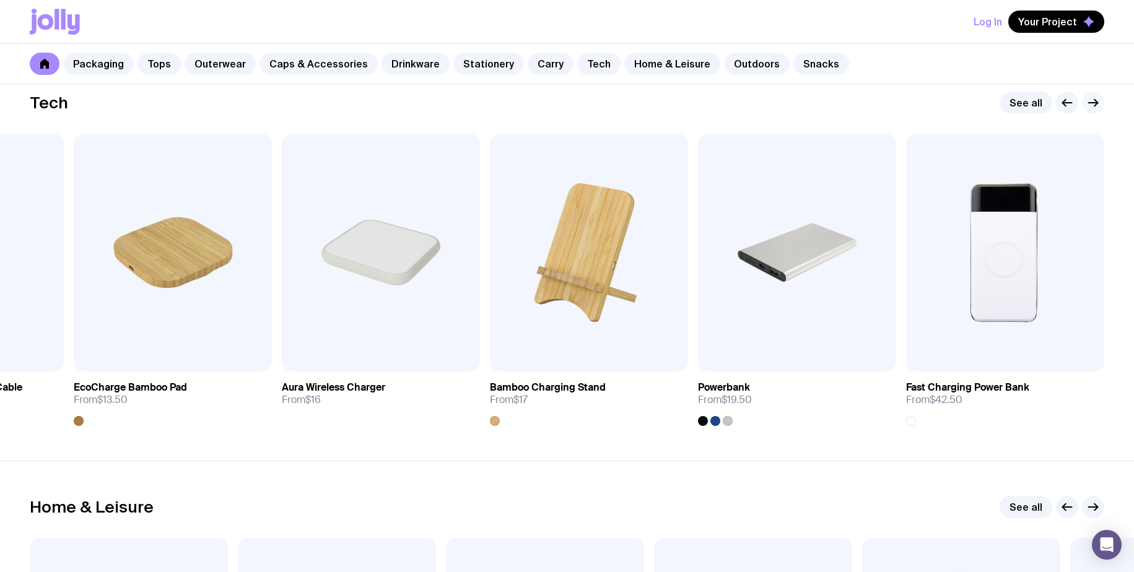
click at [1093, 110] on icon "button" at bounding box center [1093, 102] width 15 height 15
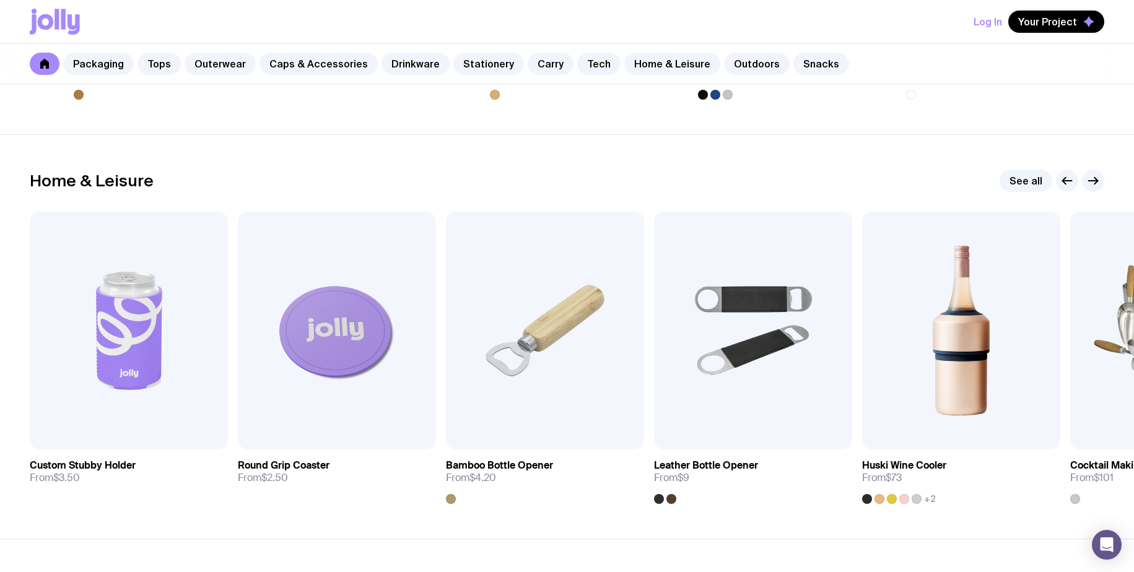
scroll to position [3416, 0]
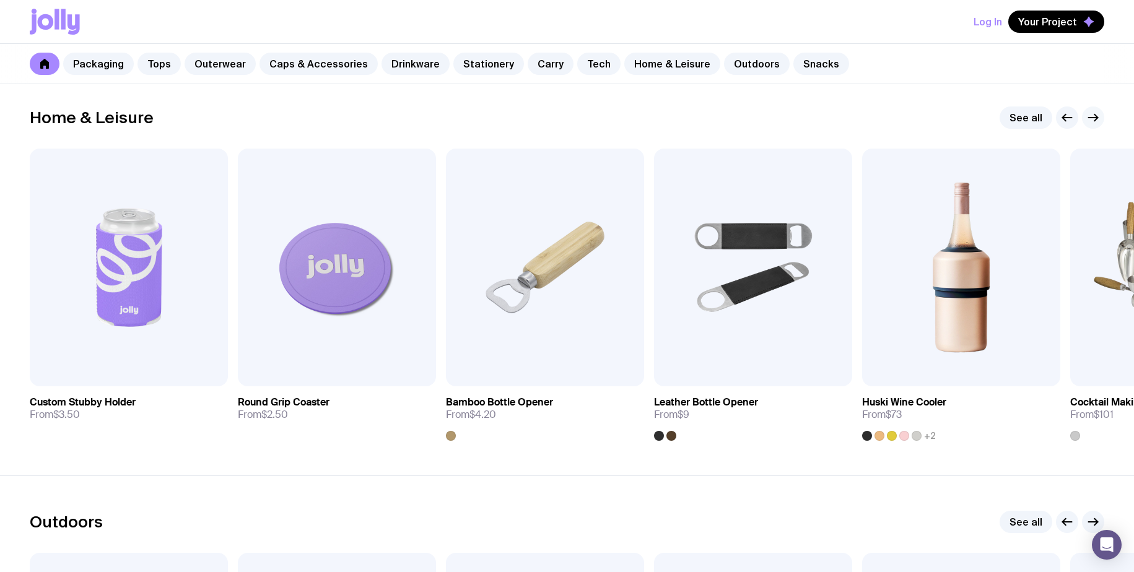
click at [1099, 117] on icon "button" at bounding box center [1093, 117] width 15 height 15
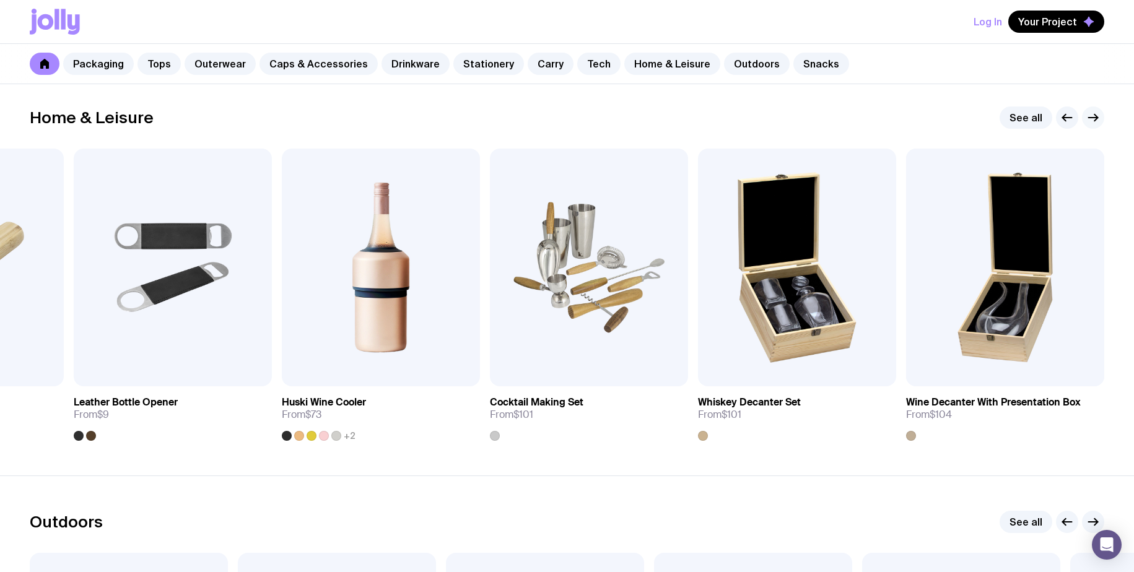
click at [1099, 117] on icon "button" at bounding box center [1093, 117] width 15 height 15
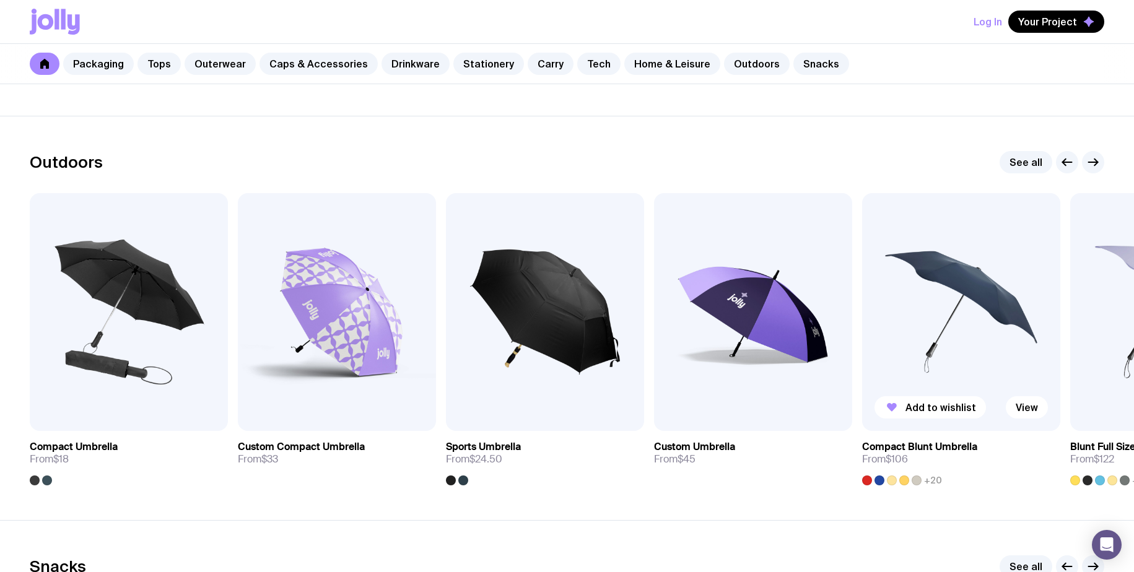
scroll to position [3773, 0]
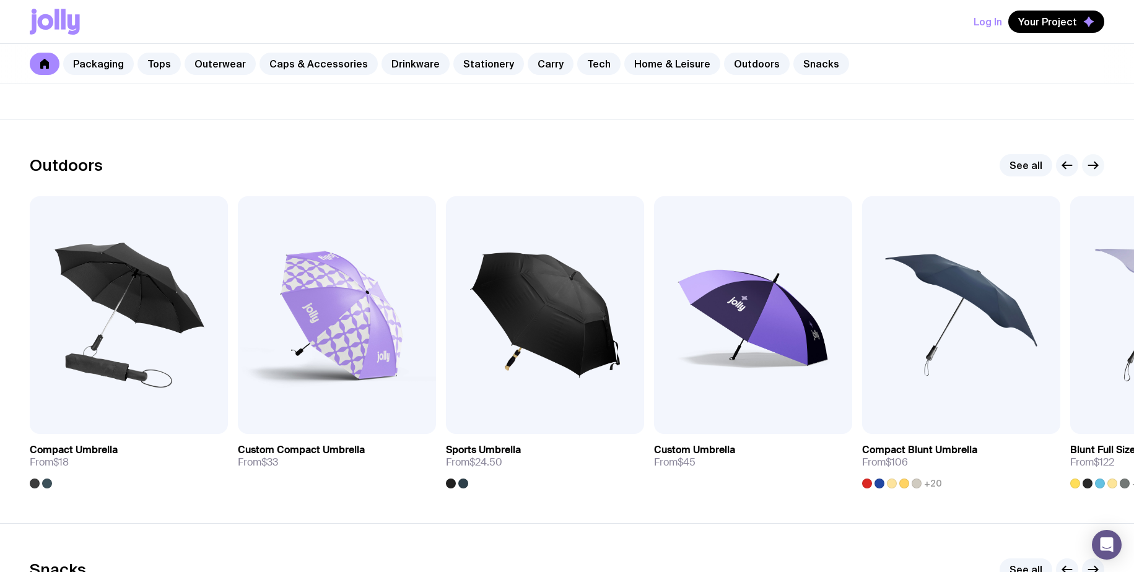
click at [1091, 170] on icon "button" at bounding box center [1093, 165] width 15 height 15
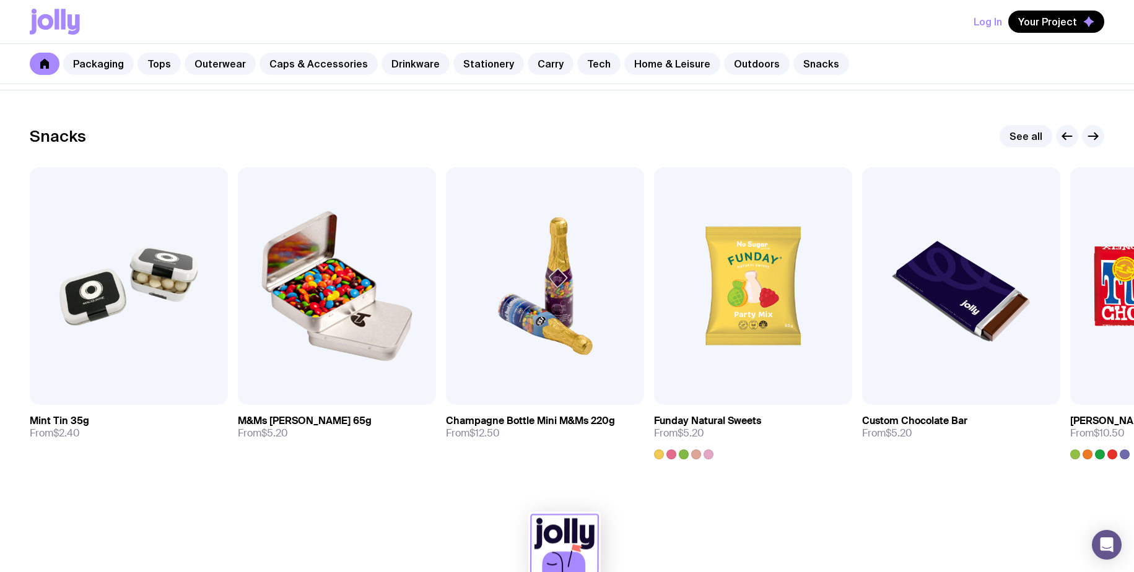
scroll to position [4207, 0]
click at [1095, 136] on icon "button" at bounding box center [1095, 136] width 3 height 7
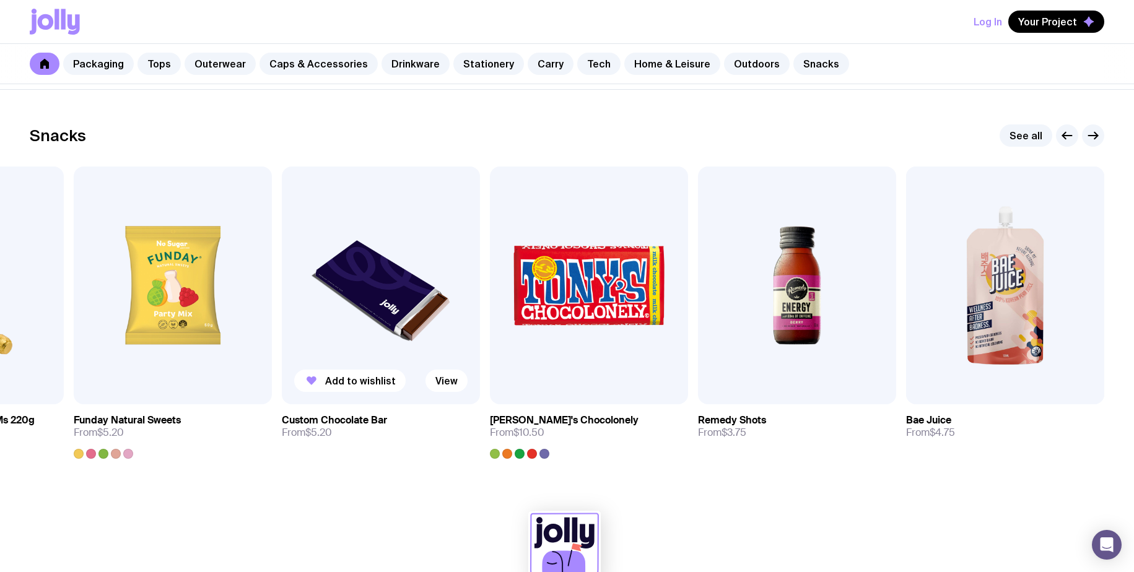
click at [406, 351] on img at bounding box center [381, 286] width 198 height 238
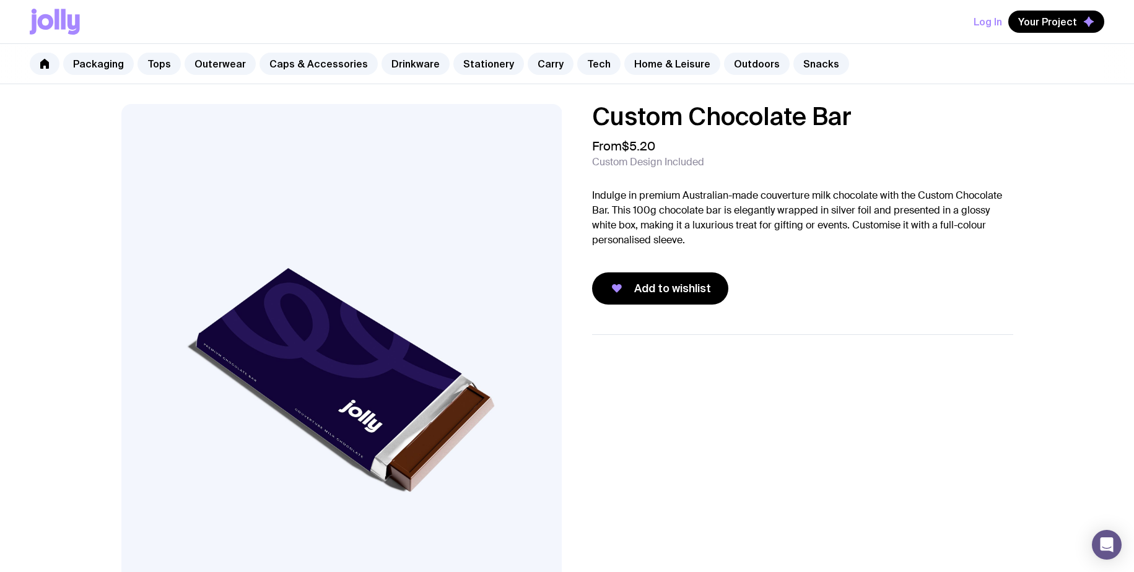
click at [586, 344] on div at bounding box center [792, 483] width 441 height 298
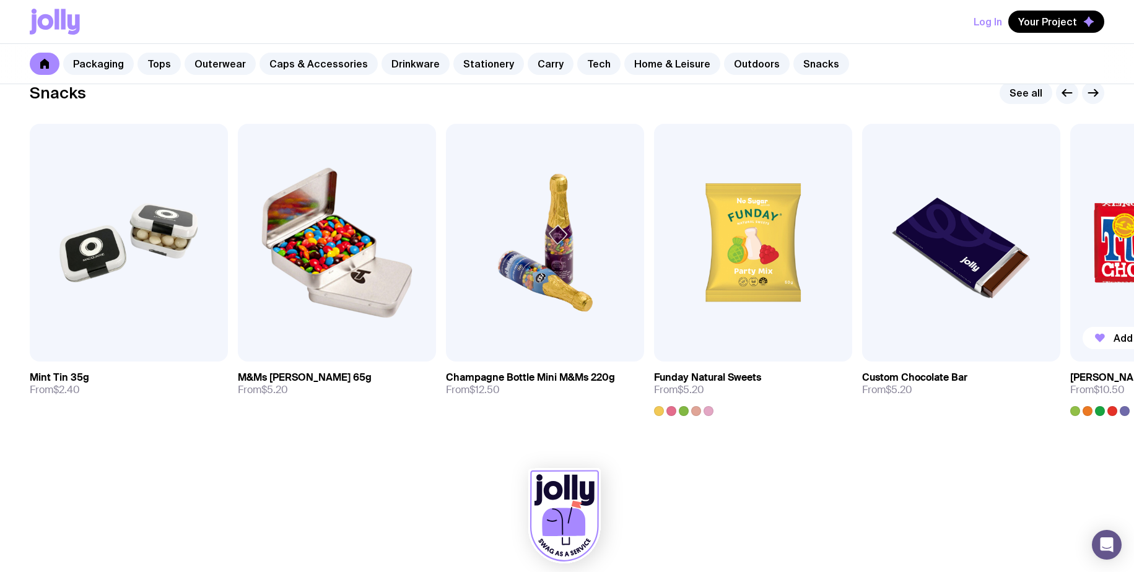
scroll to position [4244, 0]
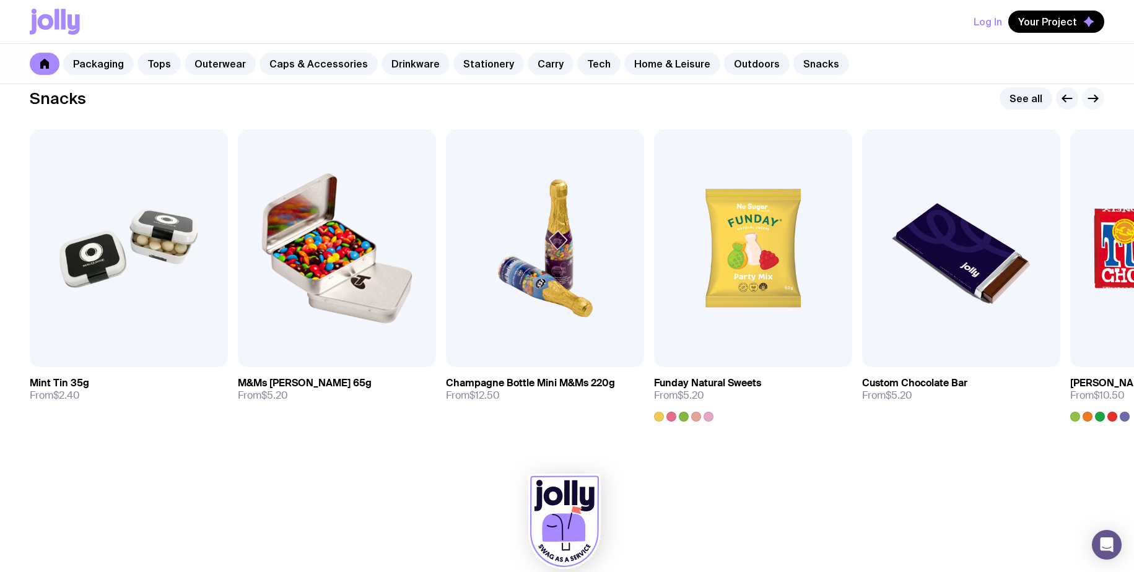
click at [1086, 105] on button "button" at bounding box center [1093, 98] width 22 height 22
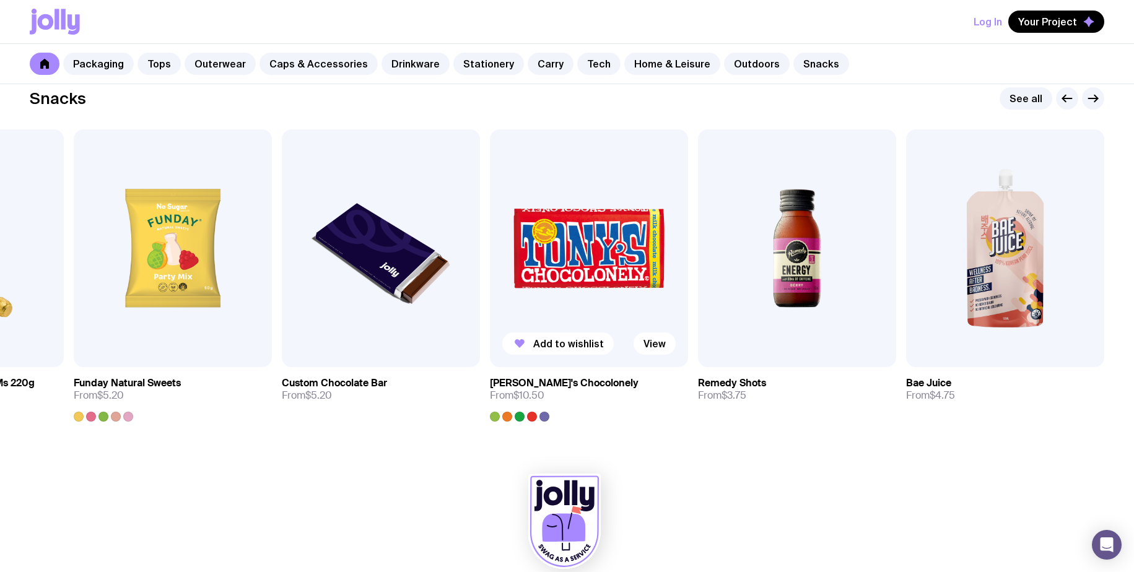
click at [568, 291] on img at bounding box center [589, 248] width 198 height 238
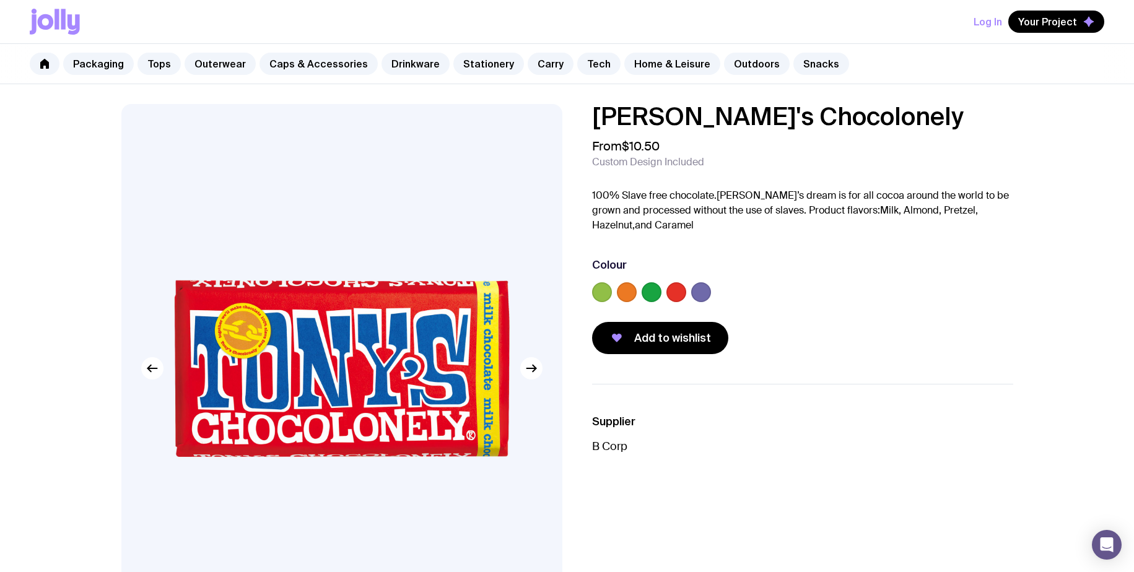
click at [700, 289] on label at bounding box center [701, 292] width 20 height 20
click at [0, 0] on input "radio" at bounding box center [0, 0] width 0 height 0
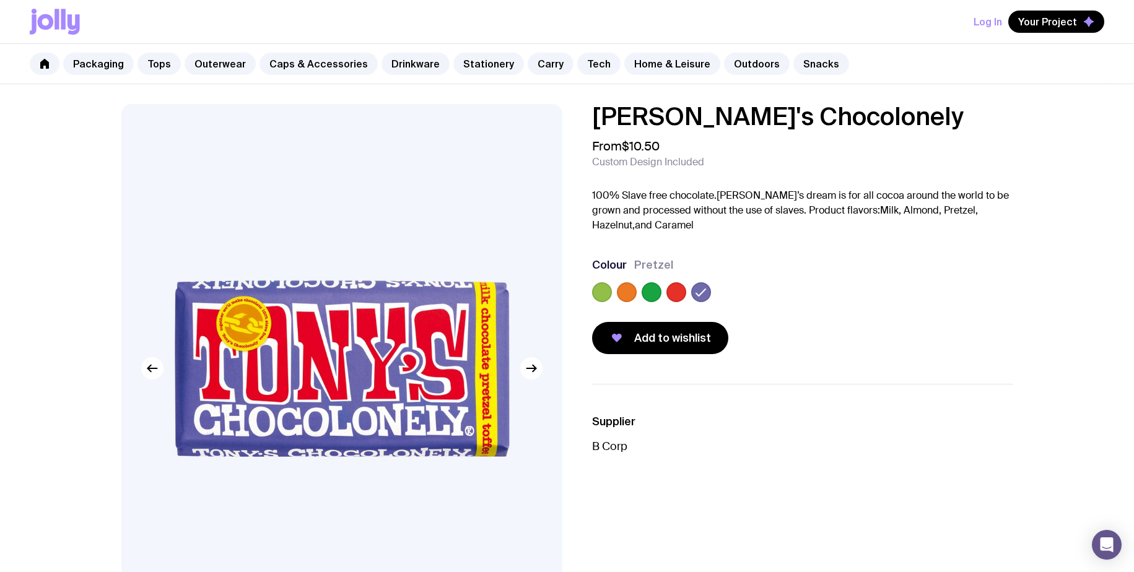
click at [606, 289] on label at bounding box center [602, 292] width 20 height 20
click at [0, 0] on input "radio" at bounding box center [0, 0] width 0 height 0
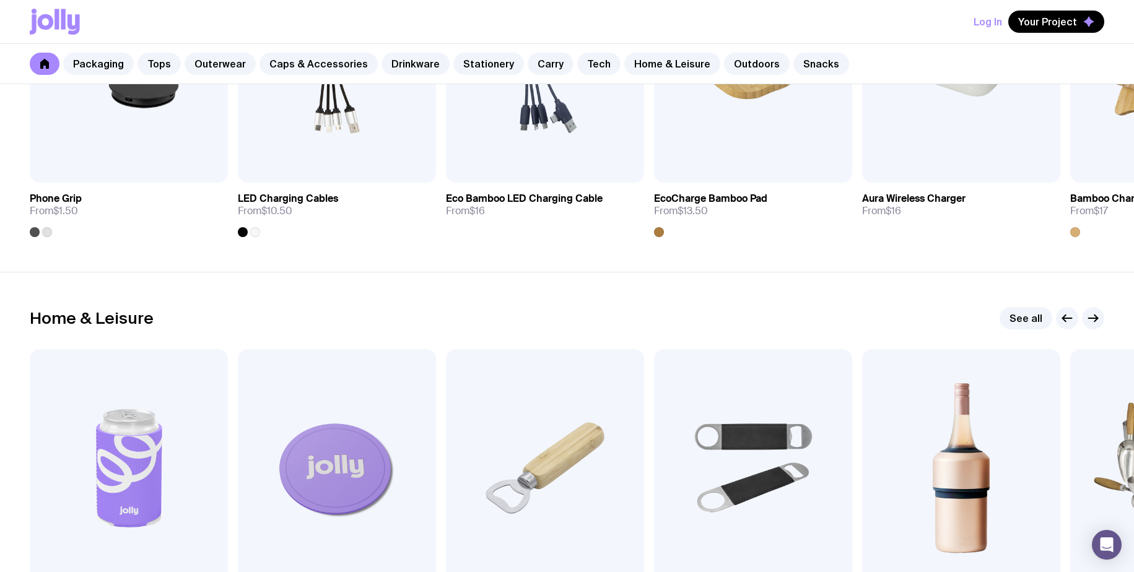
scroll to position [2940, 0]
